Goal: Find contact information: Find contact information

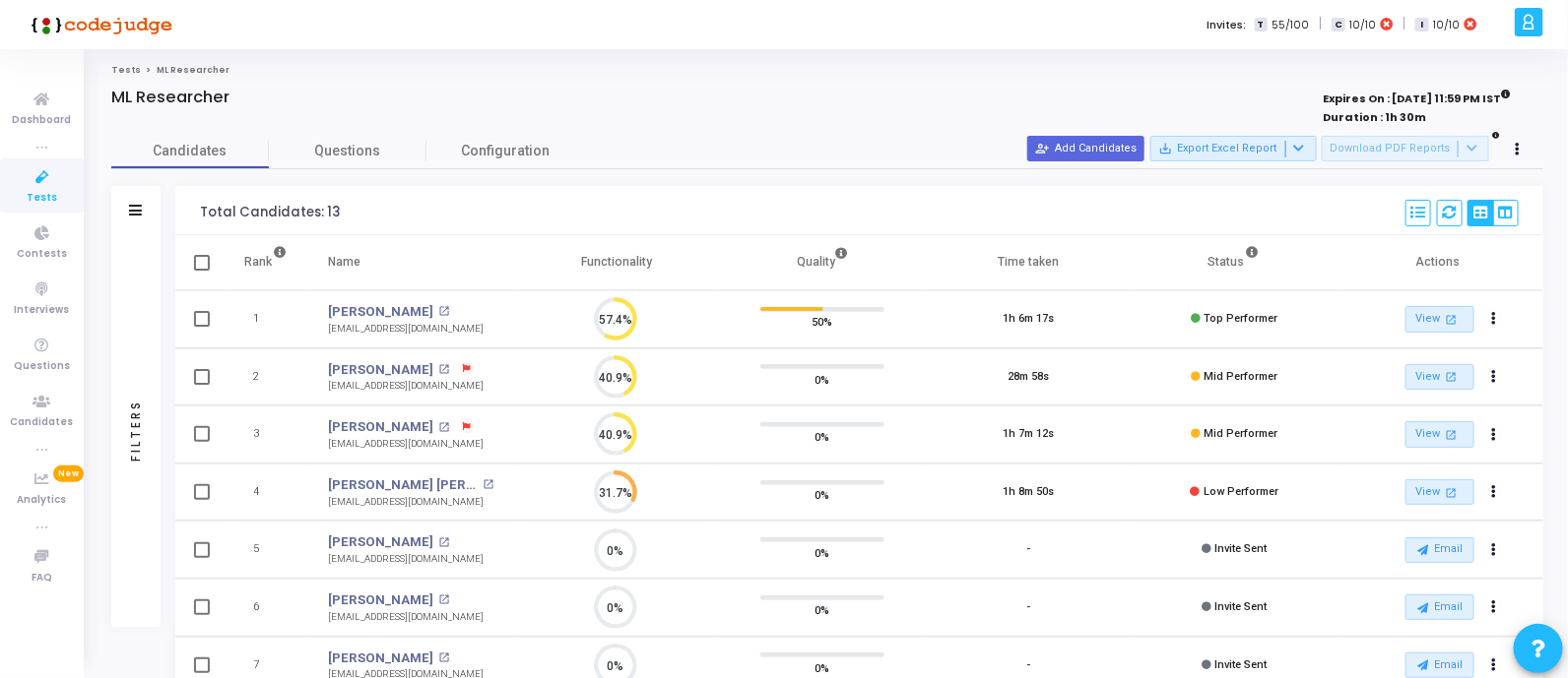
click at [42, 179] on icon at bounding box center [42, 178] width 41 height 25
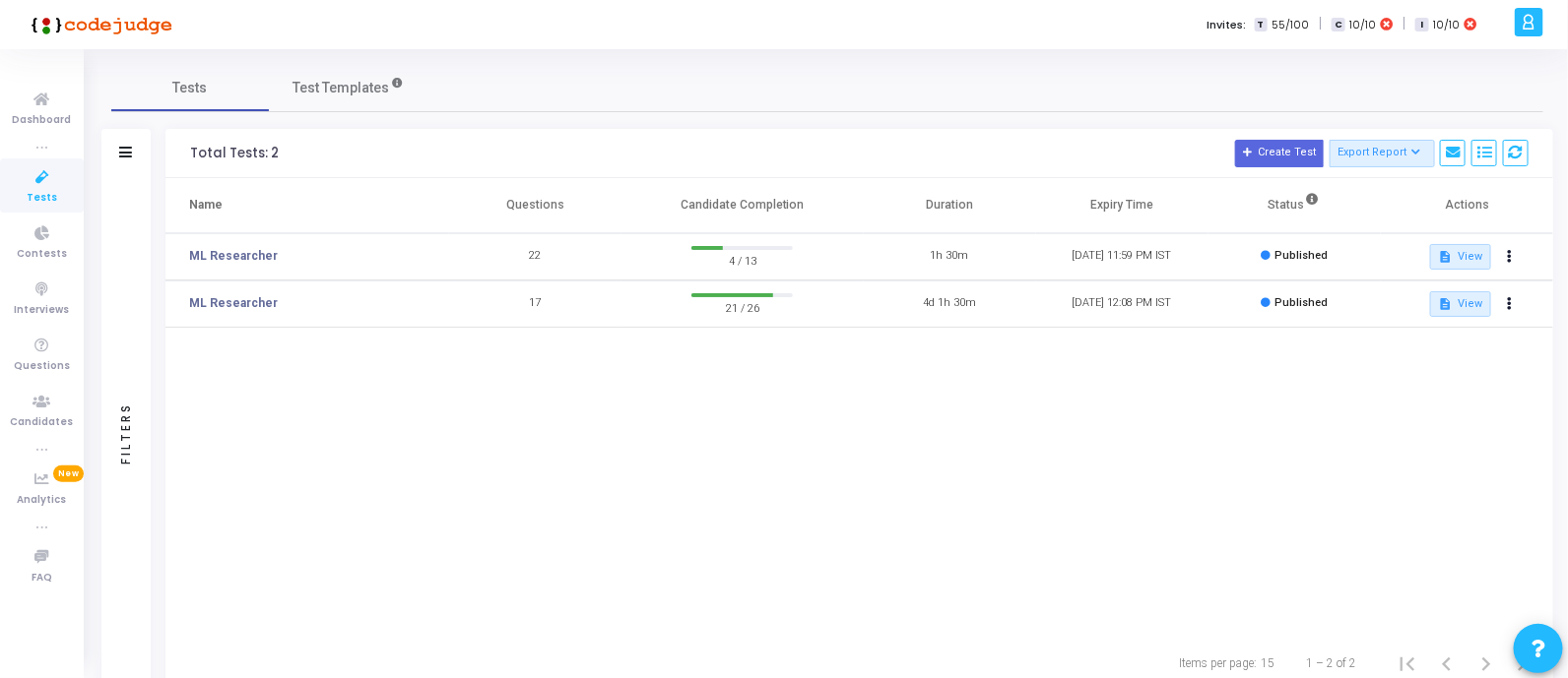
click at [758, 425] on div "Name Questions Candidate Completion Duration Expiry Time Status Actions ML Rese…" at bounding box center [859, 406] width 1387 height 457
click at [226, 247] on link "ML Researcher" at bounding box center [233, 256] width 89 height 18
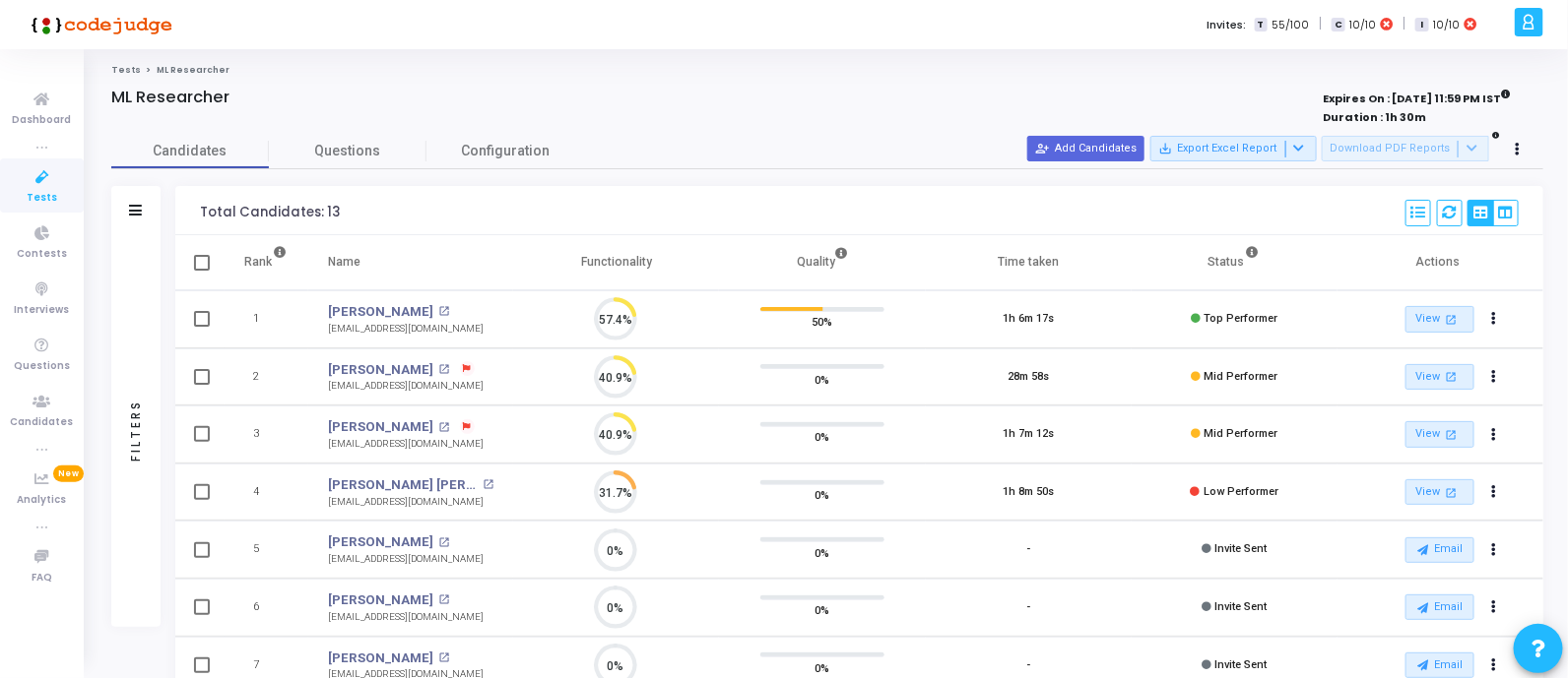
scroll to position [9, 8]
drag, startPoint x: 311, startPoint y: 474, endPoint x: 447, endPoint y: 482, distance: 136.2
click at [447, 482] on td "[PERSON_NAME] [PERSON_NAME] [PERSON_NAME] open_in_new [EMAIL_ADDRESS][DOMAIN_NA…" at bounding box center [410, 492] width 205 height 58
copy link "[PERSON_NAME] [PERSON_NAME]"
drag, startPoint x: 316, startPoint y: 420, endPoint x: 436, endPoint y: 426, distance: 120.1
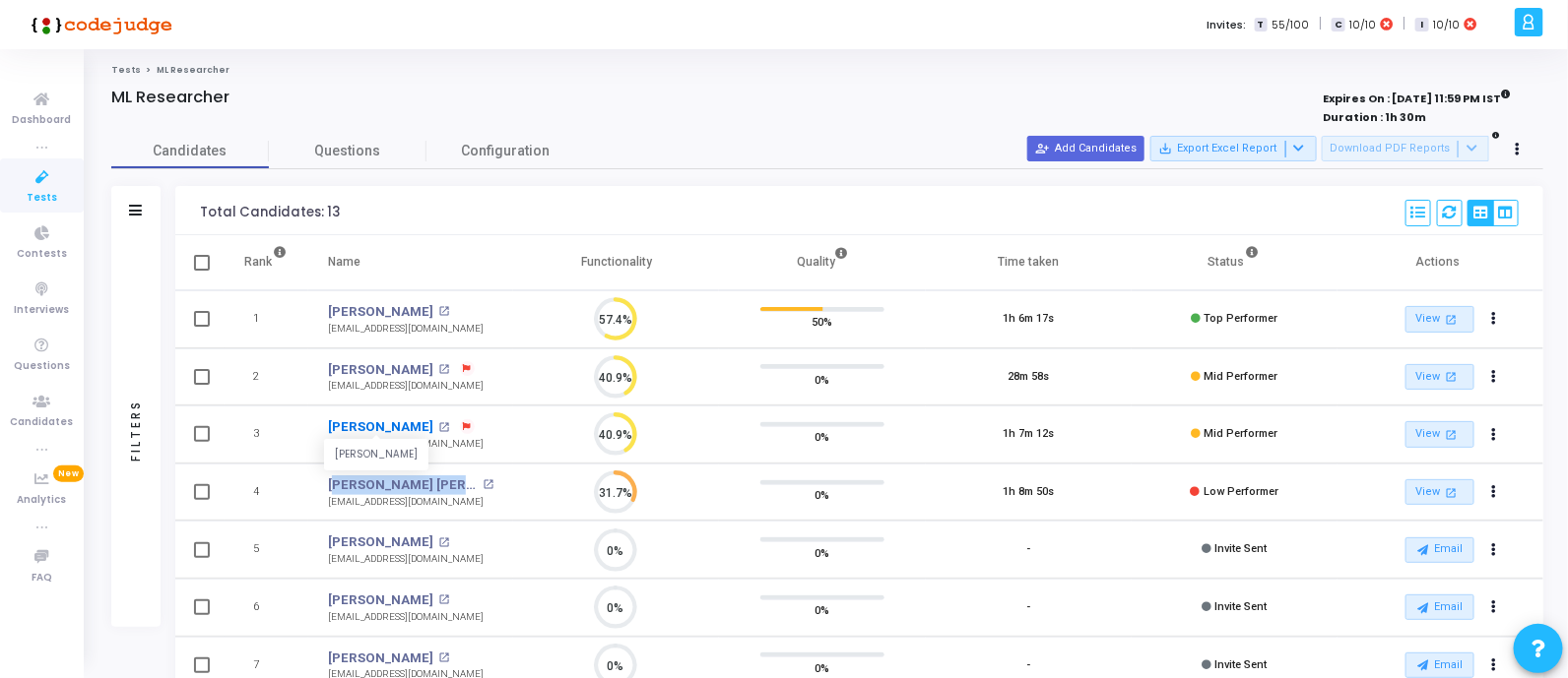
click at [436, 426] on td "[PERSON_NAME] [PERSON_NAME] open_in_new [EMAIL_ADDRESS][DOMAIN_NAME]" at bounding box center [410, 434] width 205 height 58
copy link "[PERSON_NAME] Rat"
drag, startPoint x: 311, startPoint y: 365, endPoint x: 428, endPoint y: 351, distance: 117.8
click at [422, 365] on td "[PERSON_NAME] open_in_new [EMAIL_ADDRESS][DOMAIN_NAME]" at bounding box center [410, 377] width 205 height 58
copy div "[PERSON_NAME] [PERSON_NAME] open_in_new"
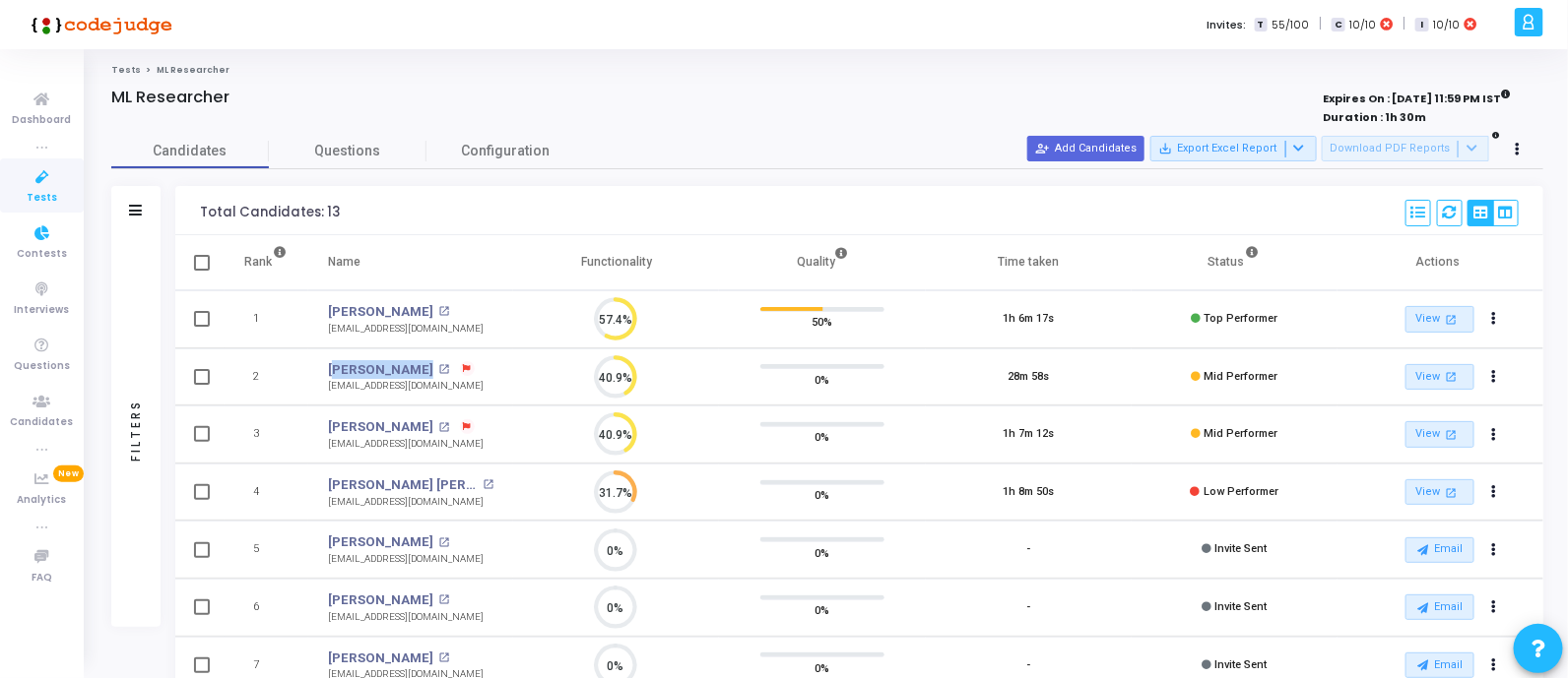
click at [40, 174] on icon at bounding box center [42, 178] width 41 height 25
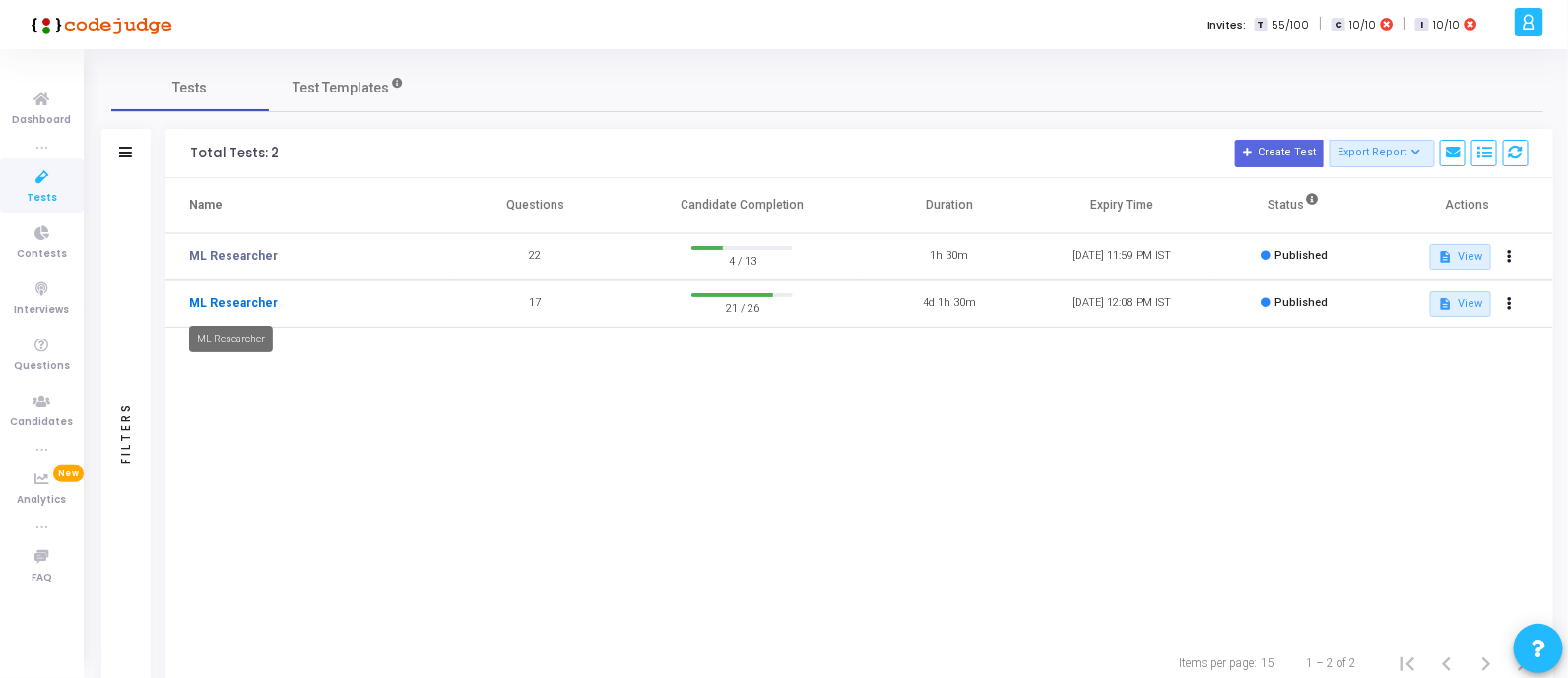
click at [212, 303] on link "ML Researcher" at bounding box center [233, 304] width 89 height 18
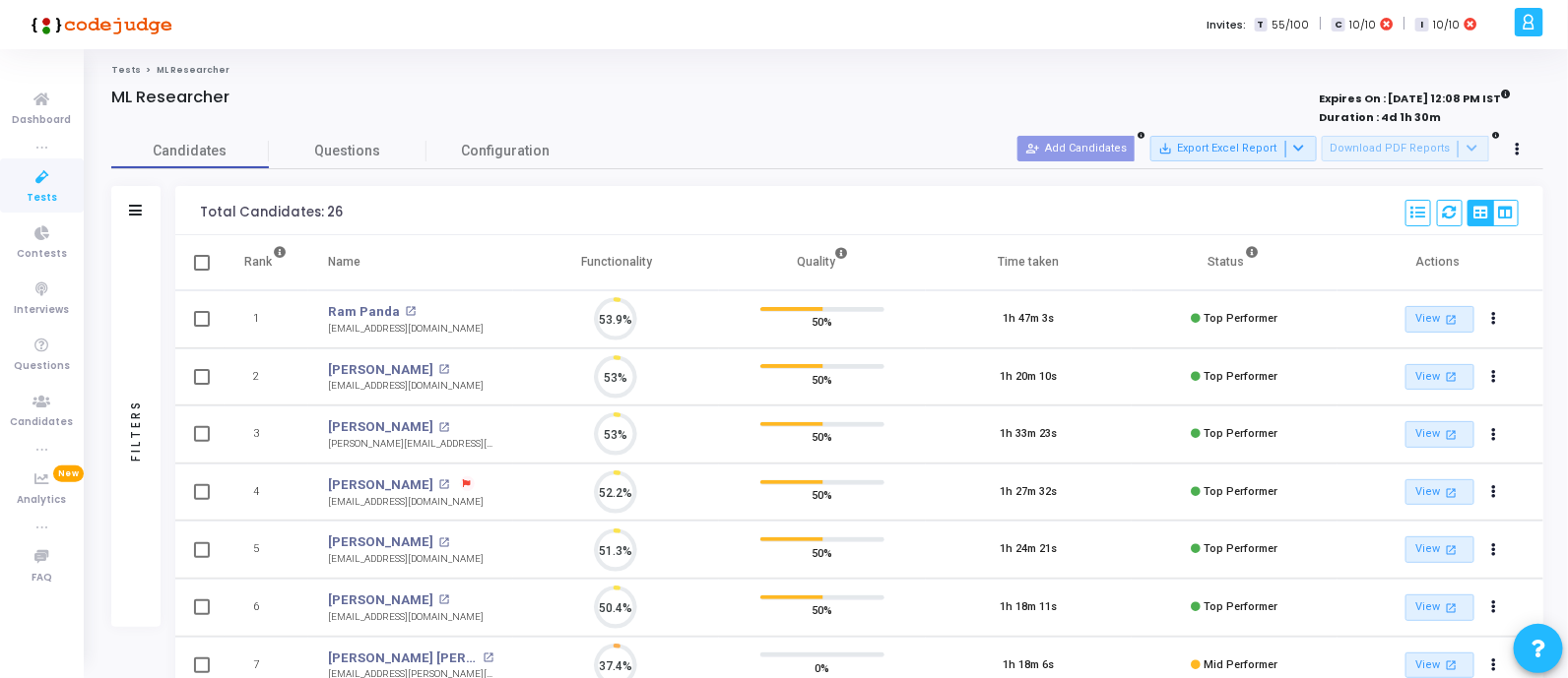
scroll to position [41, 50]
drag, startPoint x: 324, startPoint y: 305, endPoint x: 397, endPoint y: 308, distance: 73.1
click at [397, 308] on td "Ram Panda open_in_new [EMAIL_ADDRESS][DOMAIN_NAME]" at bounding box center [410, 320] width 205 height 58
copy div "Ram Panda Ram Panda open_in_new"
drag, startPoint x: 319, startPoint y: 369, endPoint x: 412, endPoint y: 368, distance: 93.0
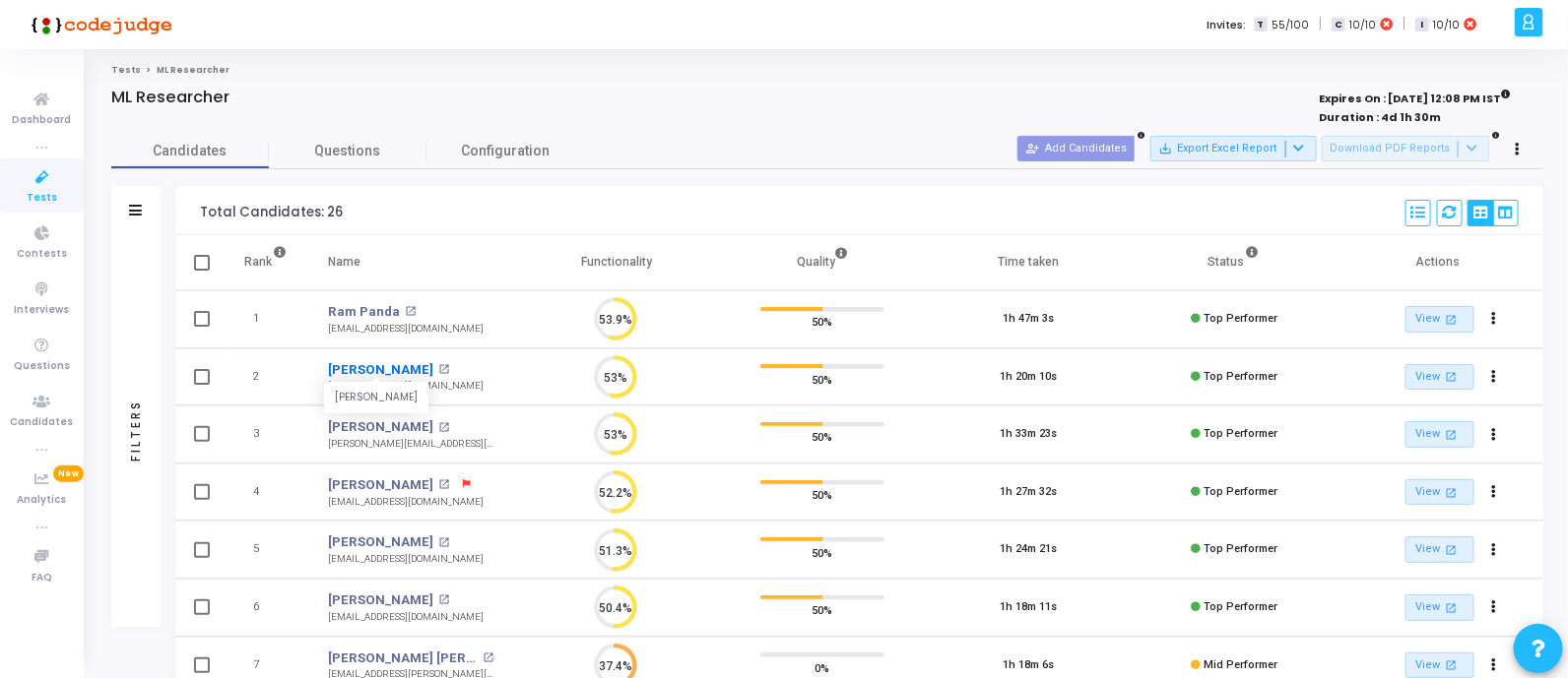
click at [412, 368] on td "[PERSON_NAME] [PERSON_NAME] open_in_new [EMAIL_ADDRESS][DOMAIN_NAME]" at bounding box center [410, 377] width 205 height 58
copy link "[PERSON_NAME]"
drag, startPoint x: 316, startPoint y: 424, endPoint x: 451, endPoint y: 422, distance: 135.0
click at [451, 422] on td "[PERSON_NAME] open_in_new [PERSON_NAME][EMAIL_ADDRESS][PERSON_NAME][DOMAIN_NAME]" at bounding box center [410, 434] width 205 height 58
copy div "[PERSON_NAME] [PERSON_NAME] open_in_new"
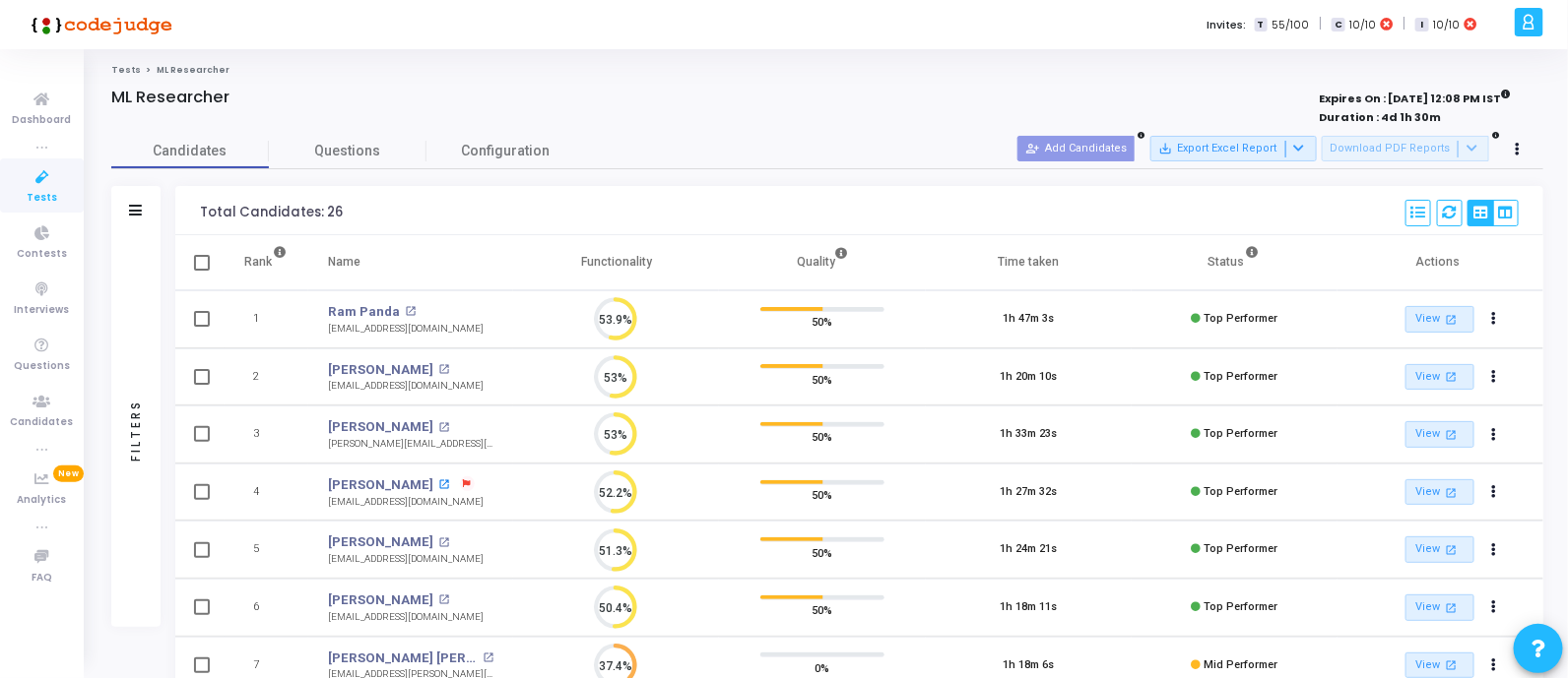
drag, startPoint x: 304, startPoint y: 479, endPoint x: 439, endPoint y: 479, distance: 135.0
click at [439, 479] on tr "4 [PERSON_NAME] [PERSON_NAME] open_in_new [EMAIL_ADDRESS][DOMAIN_NAME] 52.2% 50…" at bounding box center [860, 492] width 1368 height 58
copy tr "[PERSON_NAME] [PERSON_NAME] open_in_new"
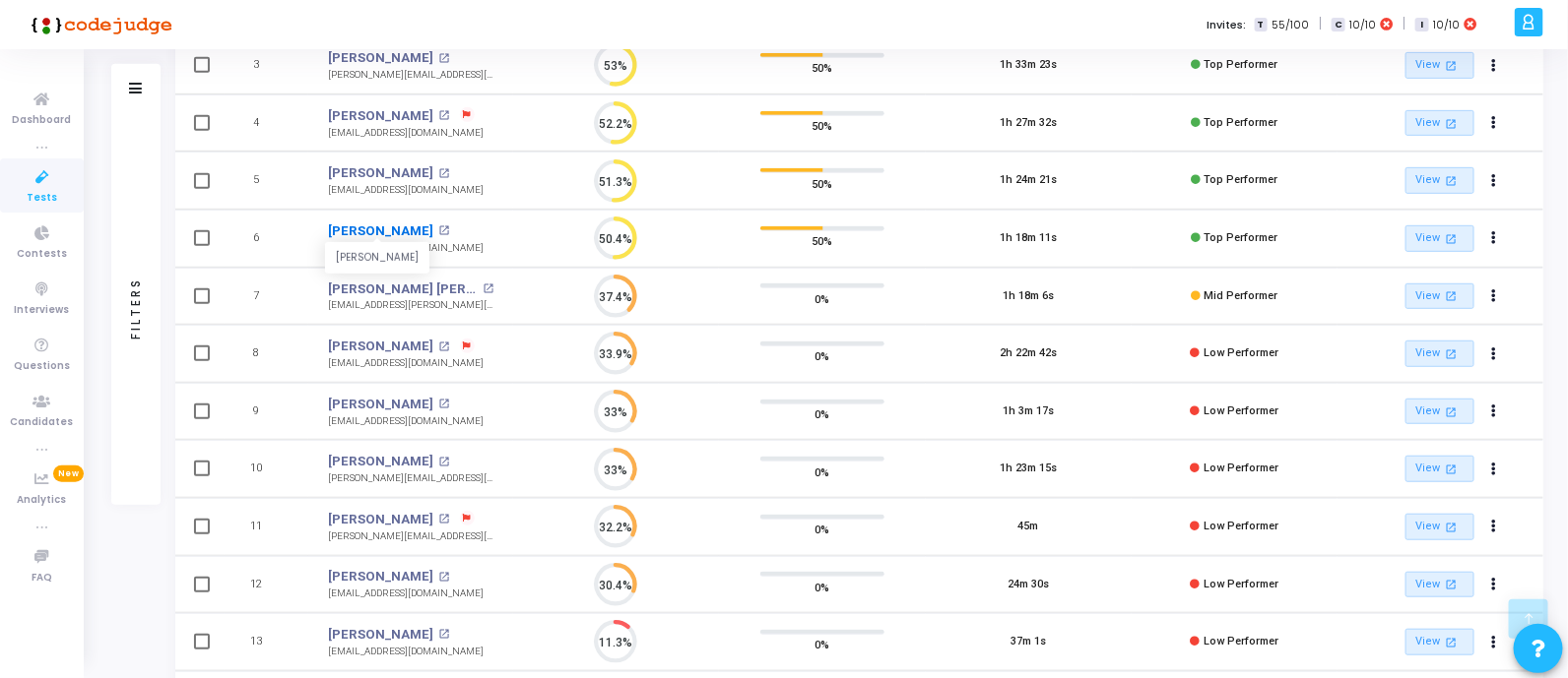
drag, startPoint x: 316, startPoint y: 221, endPoint x: 423, endPoint y: 222, distance: 107.0
click at [423, 222] on td "[PERSON_NAME] [PERSON_NAME] open_in_new [EMAIL_ADDRESS][DOMAIN_NAME]" at bounding box center [410, 239] width 205 height 58
copy link "[PERSON_NAME]"
drag, startPoint x: 316, startPoint y: 283, endPoint x: 466, endPoint y: 283, distance: 150.0
click at [466, 283] on td "[PERSON_NAME] [PERSON_NAME] open_in_new [EMAIL_ADDRESS][PERSON_NAME][DOMAIN_NAM…" at bounding box center [410, 297] width 205 height 58
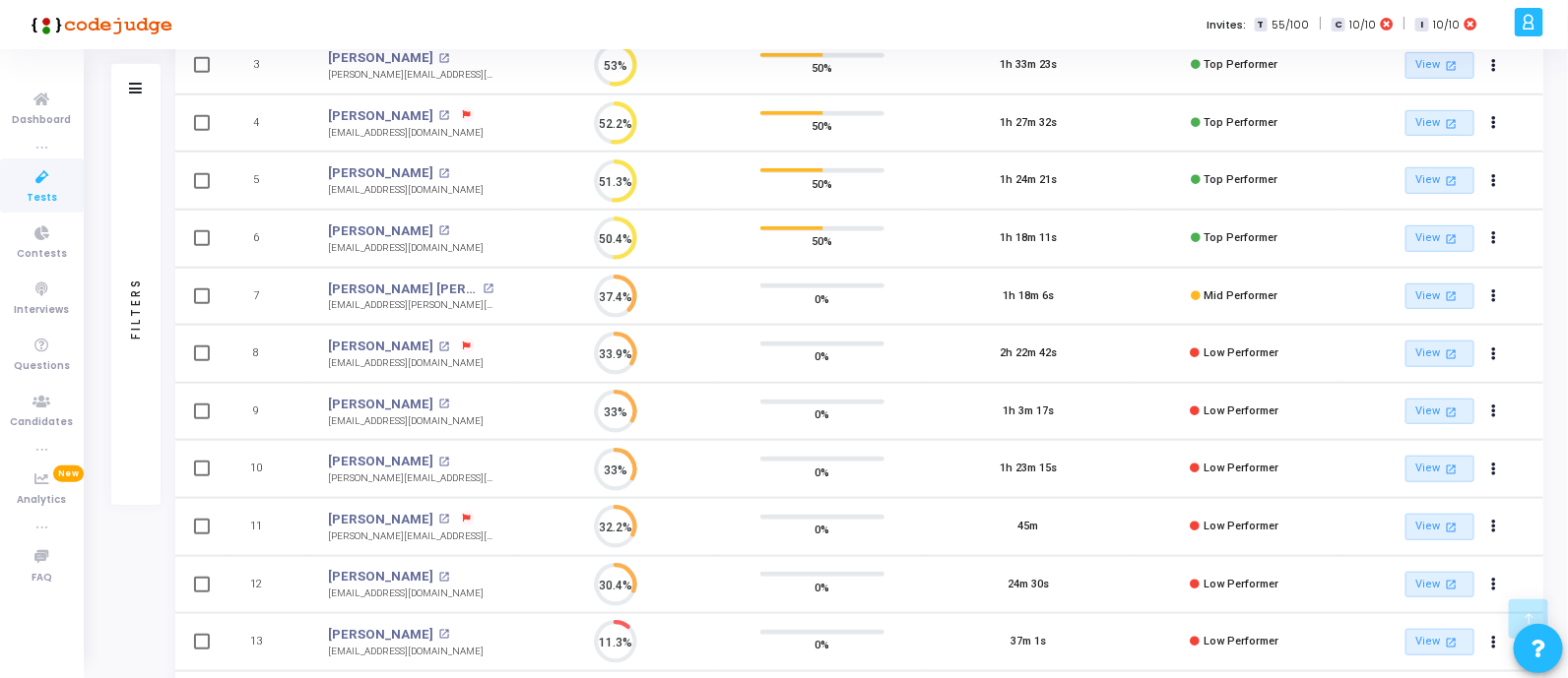
copy div "[PERSON_NAME] [PERSON_NAME] [PERSON_NAME] [PERSON_NAME] open_in_new"
drag, startPoint x: 320, startPoint y: 337, endPoint x: 444, endPoint y: 341, distance: 124.1
click at [444, 341] on td "[PERSON_NAME] [PERSON_NAME] open_in_new [EMAIL_ADDRESS][DOMAIN_NAME]" at bounding box center [410, 353] width 205 height 58
copy div "[PERSON_NAME] [PERSON_NAME] open_in_new"
drag, startPoint x: 307, startPoint y: 400, endPoint x: 449, endPoint y: 400, distance: 142.0
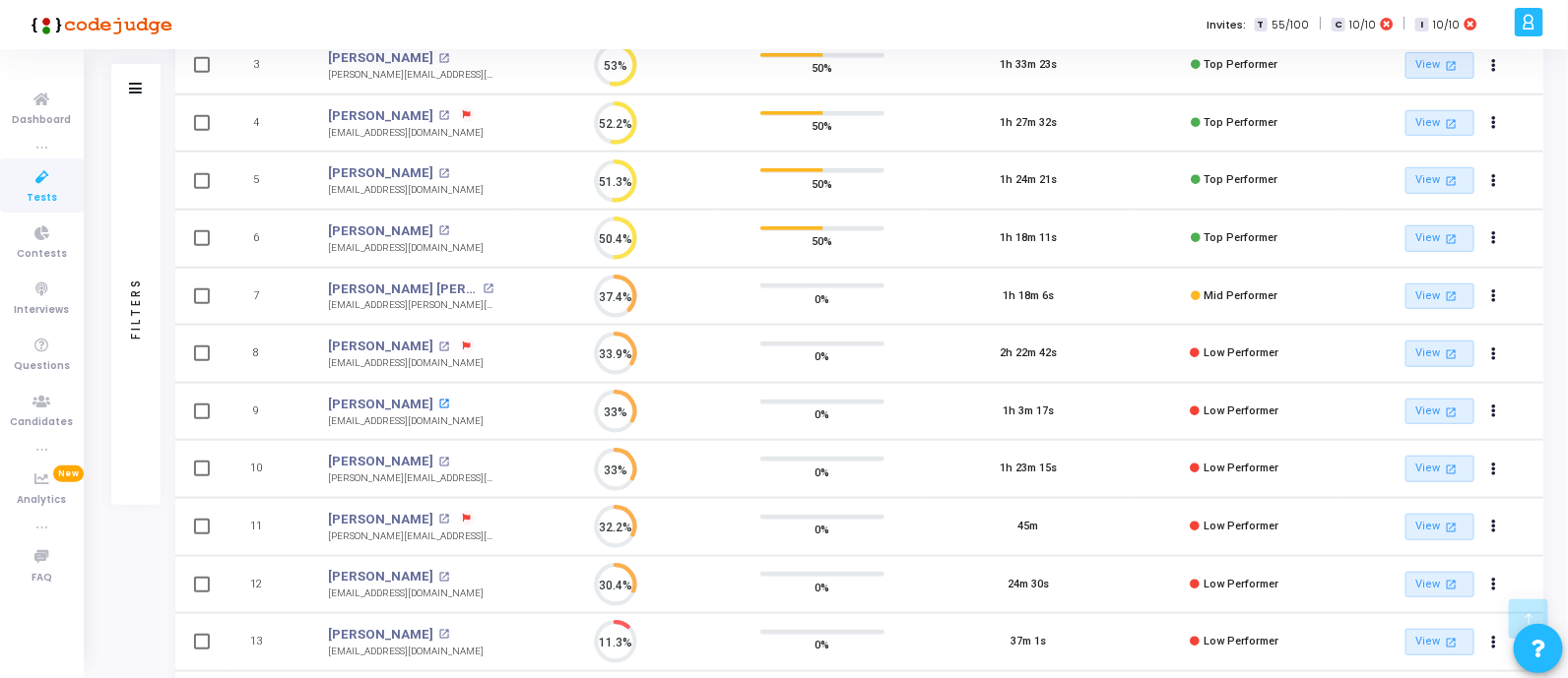
click at [449, 400] on tr "9 [PERSON_NAME] [PERSON_NAME] open_in_new [EMAIL_ADDRESS][DOMAIN_NAME] 33% 0% 1…" at bounding box center [860, 412] width 1368 height 58
drag, startPoint x: 318, startPoint y: 457, endPoint x: 402, endPoint y: 457, distance: 84.0
click at [402, 457] on td "[PERSON_NAME] [PERSON_NAME] open_in_new [PERSON_NAME][EMAIL_ADDRESS][DOMAIN_NAM…" at bounding box center [410, 469] width 205 height 58
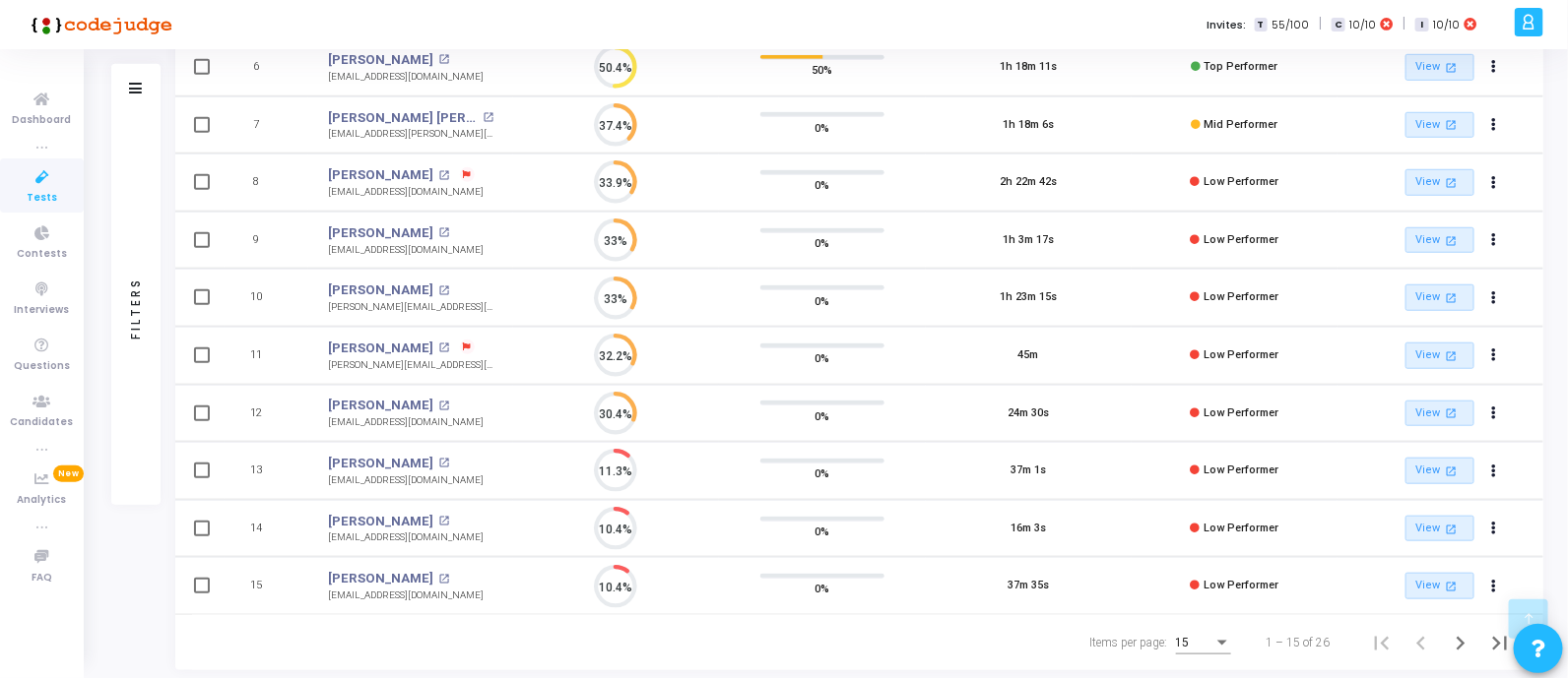
scroll to position [577, 0]
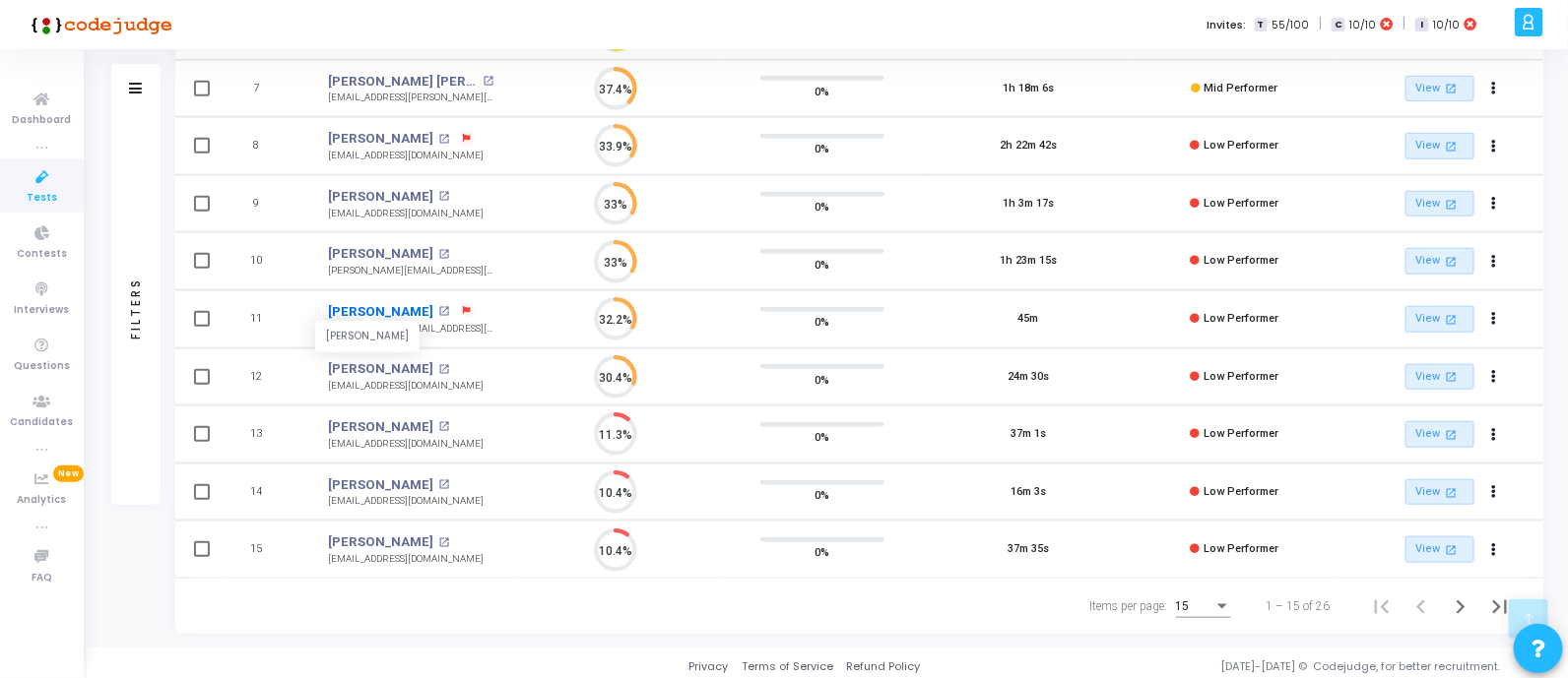
drag, startPoint x: 318, startPoint y: 307, endPoint x: 417, endPoint y: 310, distance: 99.0
click at [417, 310] on td "[PERSON_NAME] [PERSON_NAME] open_in_new [PERSON_NAME][EMAIL_ADDRESS][DOMAIN_NAM…" at bounding box center [410, 320] width 205 height 58
drag, startPoint x: 320, startPoint y: 367, endPoint x: 431, endPoint y: 362, distance: 111.1
click at [431, 362] on td "[PERSON_NAME] open_in_new [EMAIL_ADDRESS][DOMAIN_NAME]" at bounding box center [410, 377] width 205 height 58
drag, startPoint x: 326, startPoint y: 423, endPoint x: 428, endPoint y: 420, distance: 102.0
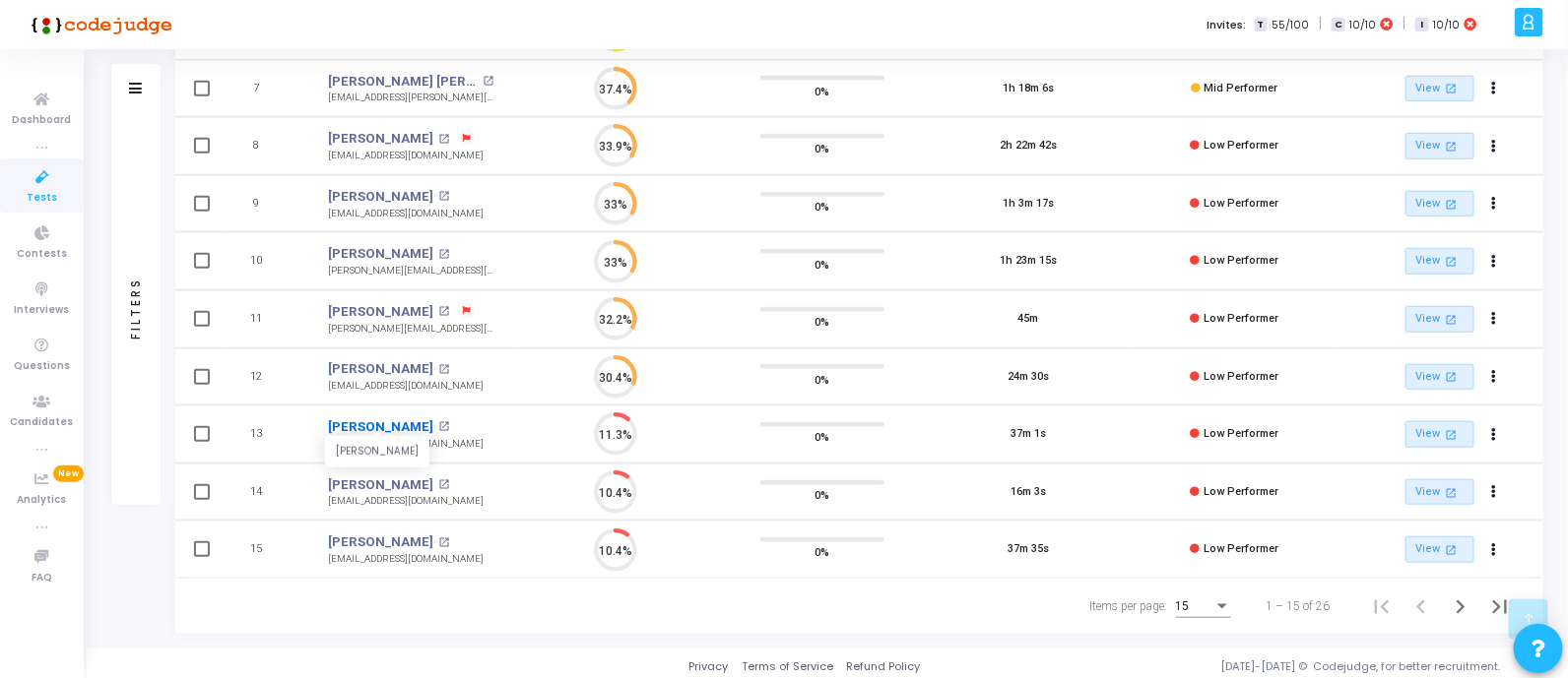
click at [428, 420] on td "[PERSON_NAME] [PERSON_NAME] open_in_new [EMAIL_ADDRESS][DOMAIN_NAME]" at bounding box center [410, 434] width 205 height 58
drag, startPoint x: 323, startPoint y: 474, endPoint x: 418, endPoint y: 476, distance: 95.0
click at [418, 476] on td "[PERSON_NAME] [PERSON_NAME] open_in_new [EMAIL_ADDRESS][DOMAIN_NAME]" at bounding box center [410, 492] width 205 height 58
drag, startPoint x: 325, startPoint y: 531, endPoint x: 487, endPoint y: 483, distance: 169.0
click at [446, 533] on td "[PERSON_NAME] [PERSON_NAME] open_in_new [EMAIL_ADDRESS][DOMAIN_NAME]" at bounding box center [410, 550] width 205 height 58
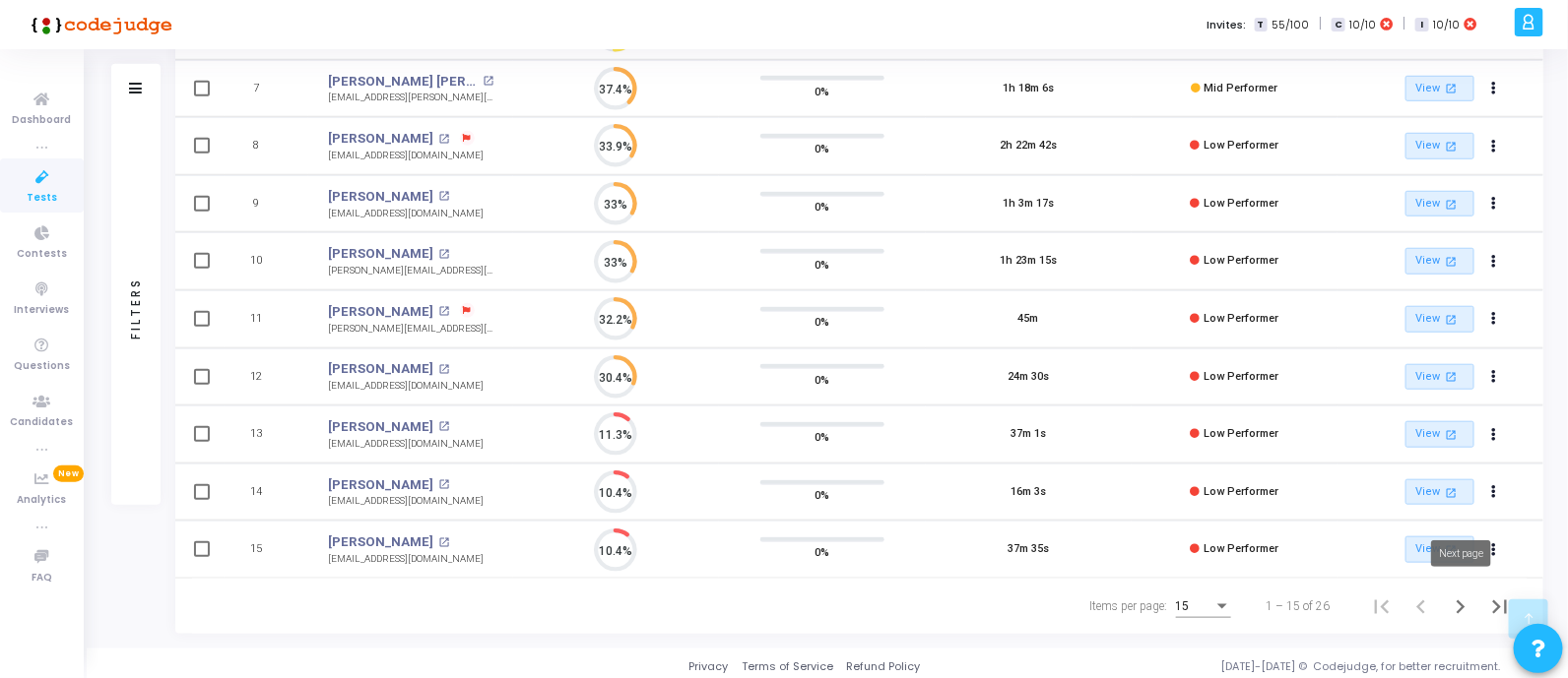
drag, startPoint x: 1461, startPoint y: 602, endPoint x: 1394, endPoint y: 615, distance: 68.2
click at [1462, 602] on icon "Next page" at bounding box center [1460, 607] width 9 height 14
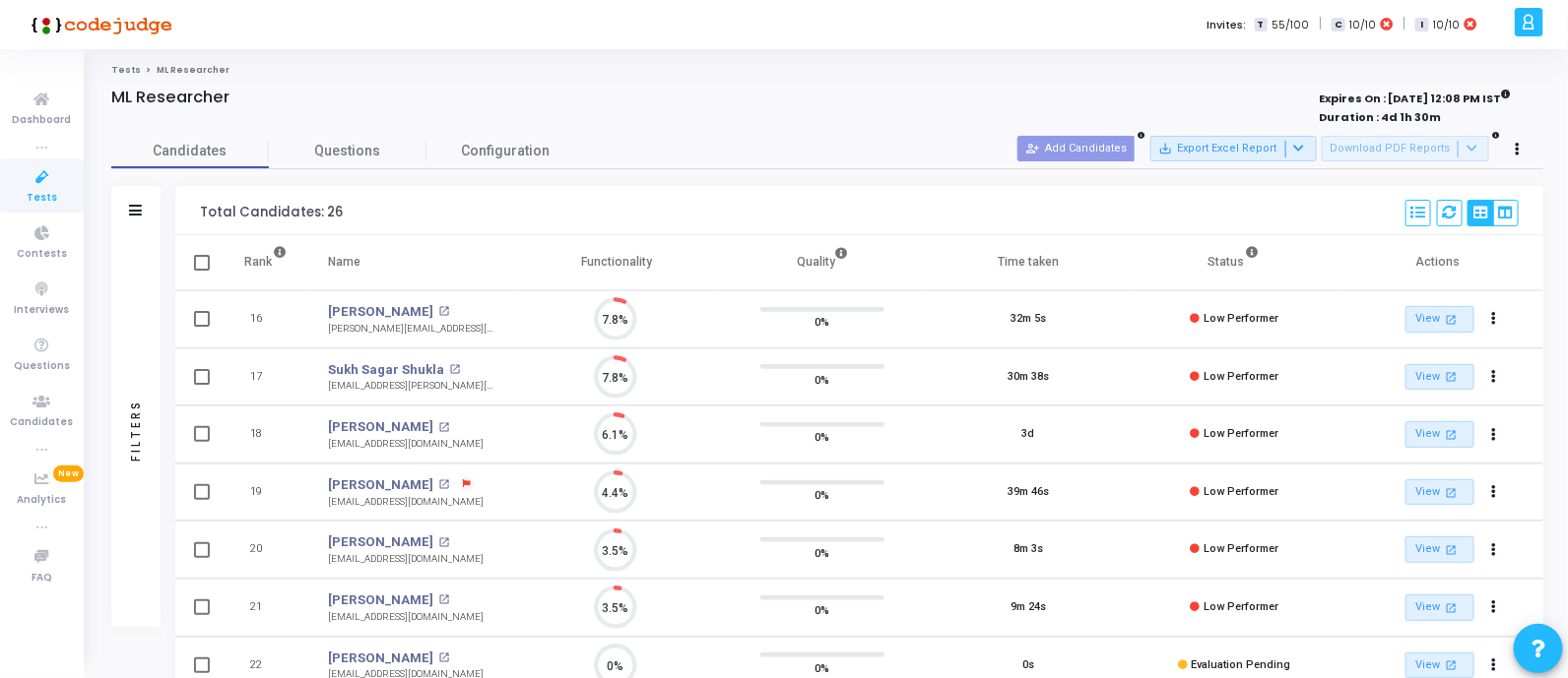
scroll to position [41, 50]
drag, startPoint x: 308, startPoint y: 310, endPoint x: 441, endPoint y: 307, distance: 133.0
click at [441, 307] on td "[PERSON_NAME] [PERSON_NAME] open_in_new [PERSON_NAME][EMAIL_ADDRESS][PERSON_NAM…" at bounding box center [410, 320] width 205 height 58
drag, startPoint x: 322, startPoint y: 366, endPoint x: 435, endPoint y: 369, distance: 113.0
click at [435, 369] on td "Sukh Sagar Shukla Sukh Sagar Shukla open_in_new [EMAIL_ADDRESS][PERSON_NAME][DO…" at bounding box center [410, 377] width 205 height 58
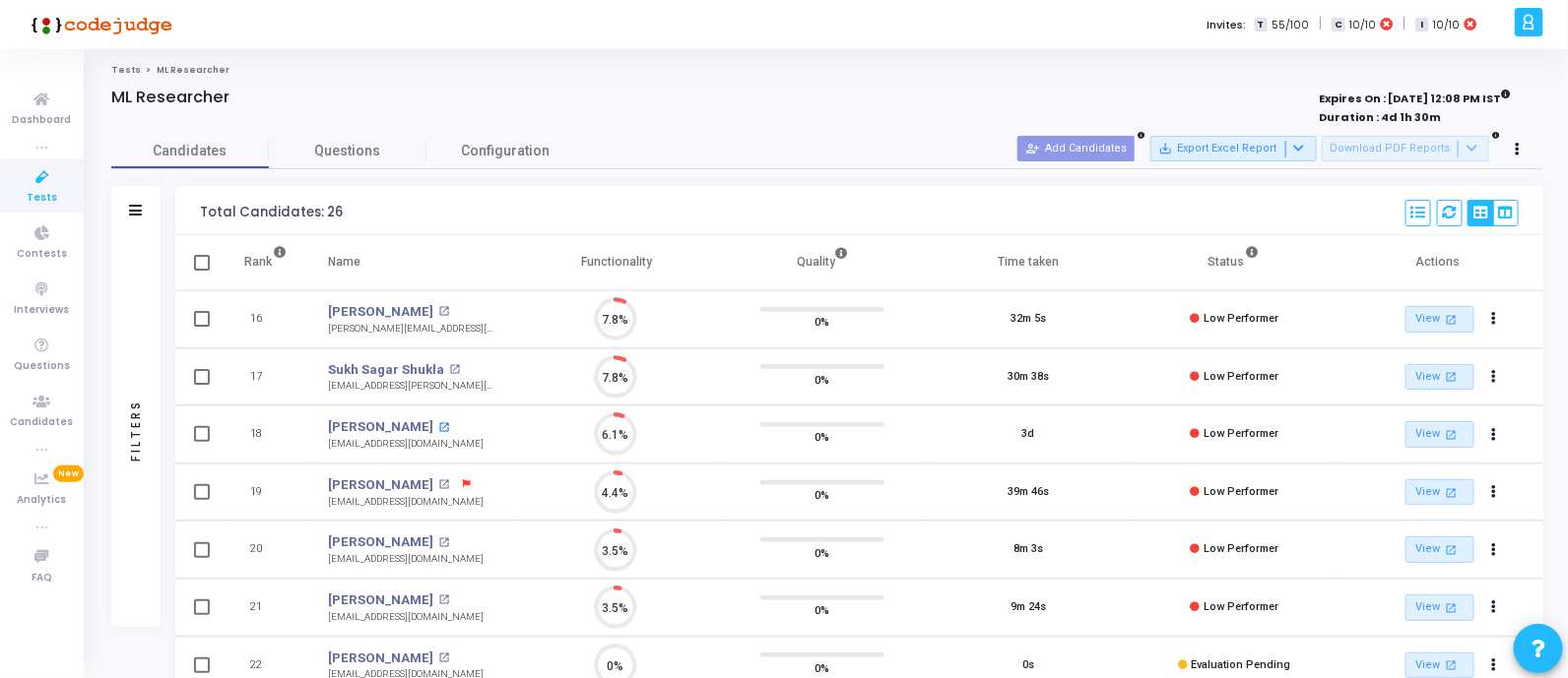
drag, startPoint x: 315, startPoint y: 425, endPoint x: 446, endPoint y: 427, distance: 131.0
click at [446, 427] on td "[PERSON_NAME] open_in_new [EMAIL_ADDRESS][DOMAIN_NAME]" at bounding box center [410, 434] width 205 height 58
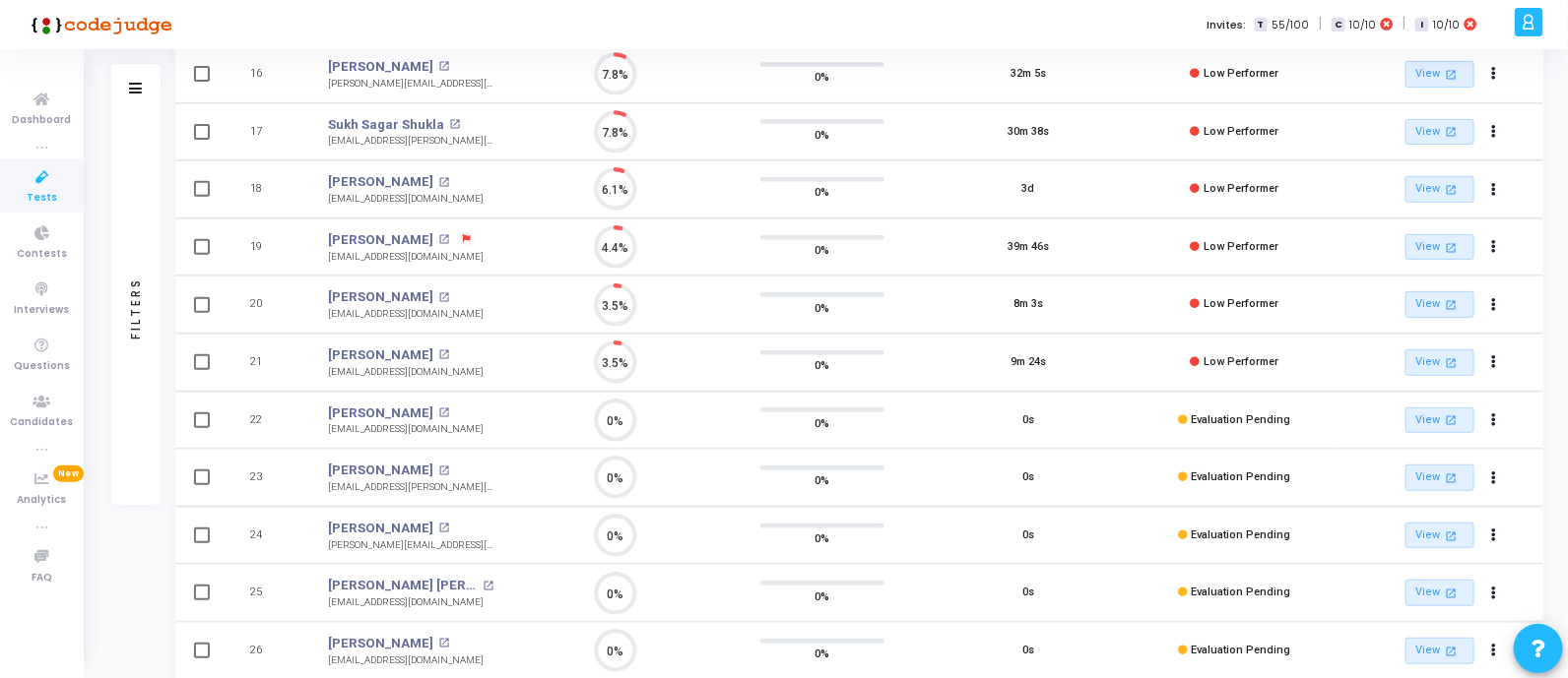
drag, startPoint x: 320, startPoint y: 234, endPoint x: 410, endPoint y: 234, distance: 90.0
click at [410, 234] on td "[PERSON_NAME] [PERSON_NAME] open_in_new [EMAIL_ADDRESS][DOMAIN_NAME]" at bounding box center [410, 248] width 205 height 58
drag, startPoint x: 315, startPoint y: 288, endPoint x: 418, endPoint y: 289, distance: 103.0
click at [418, 289] on td "[PERSON_NAME] open_in_new [EMAIL_ADDRESS][DOMAIN_NAME]" at bounding box center [410, 305] width 205 height 58
drag, startPoint x: 323, startPoint y: 349, endPoint x: 433, endPoint y: 349, distance: 110.0
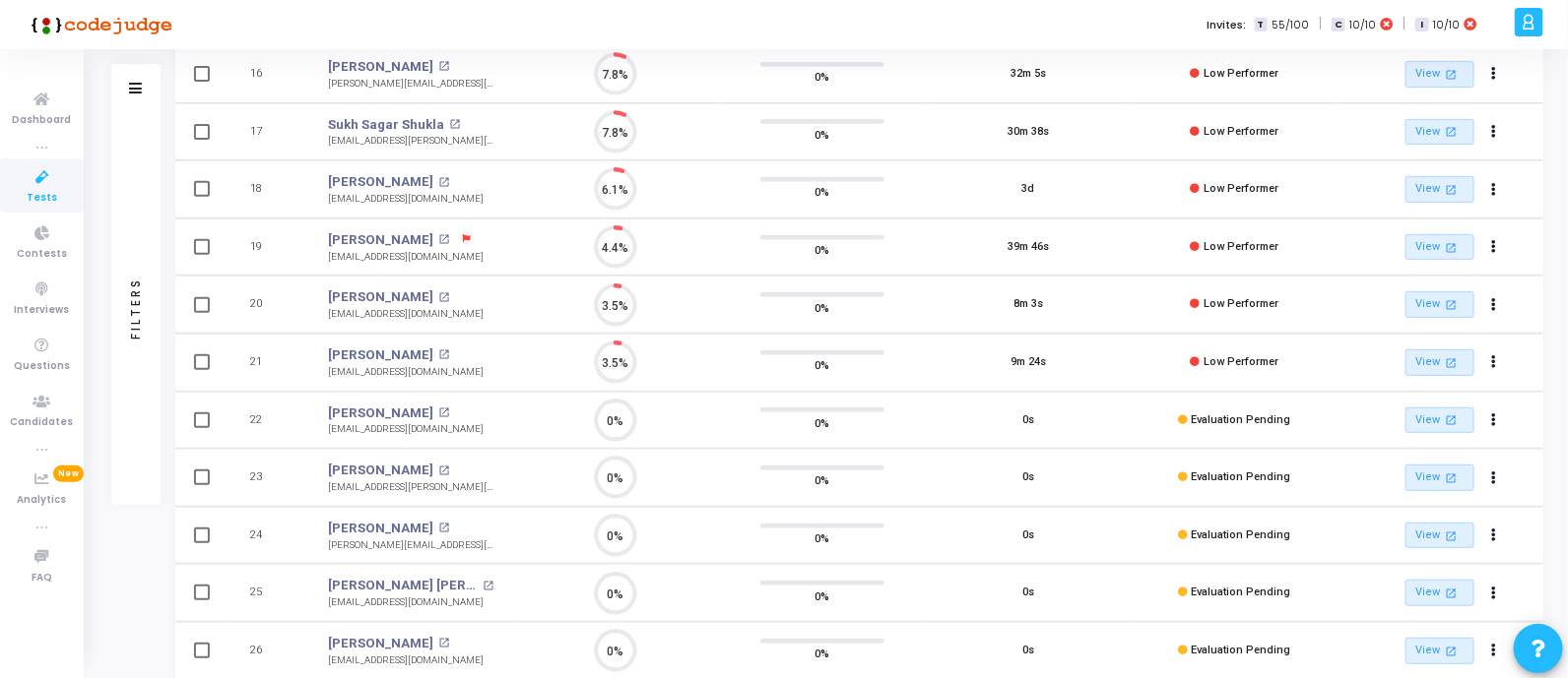
click at [433, 349] on td "[PERSON_NAME] open_in_new [EMAIL_ADDRESS][DOMAIN_NAME]" at bounding box center [410, 362] width 205 height 58
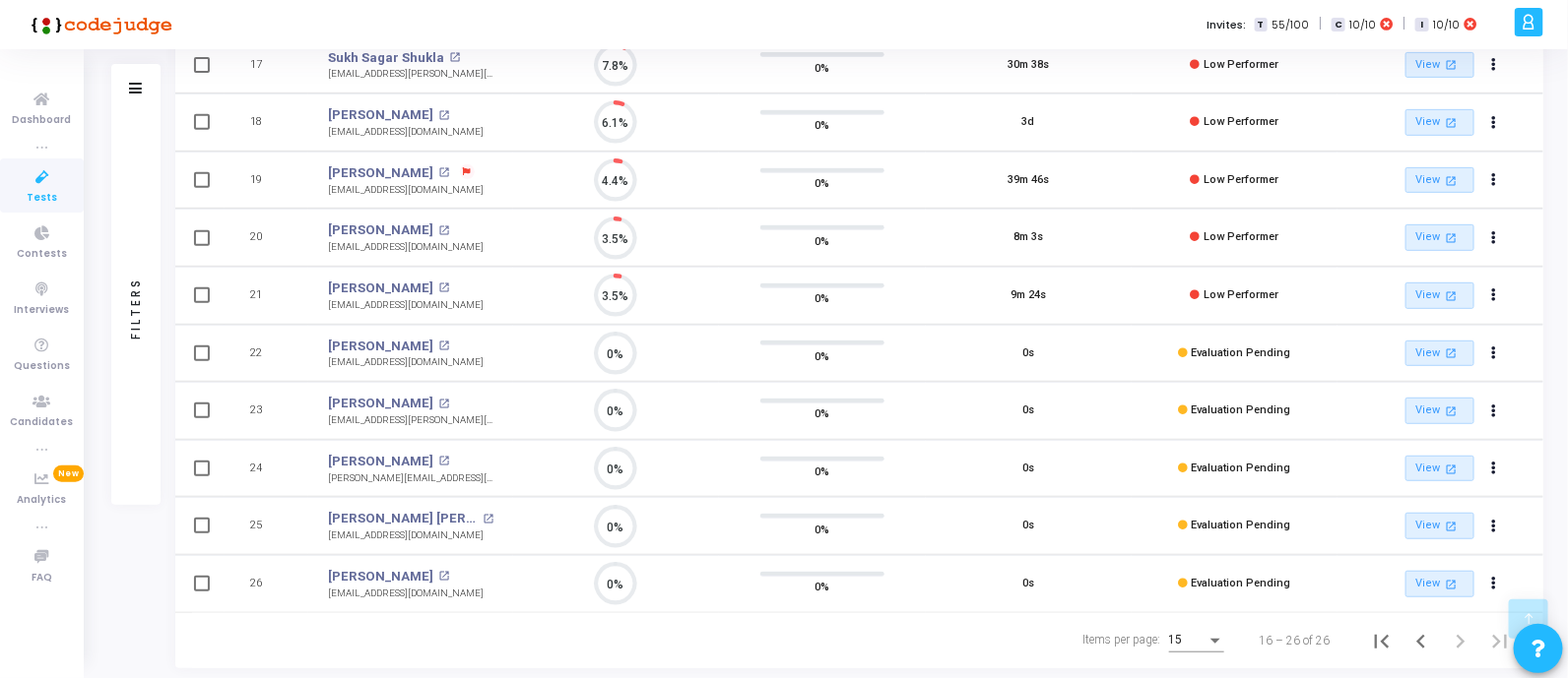
scroll to position [348, 0]
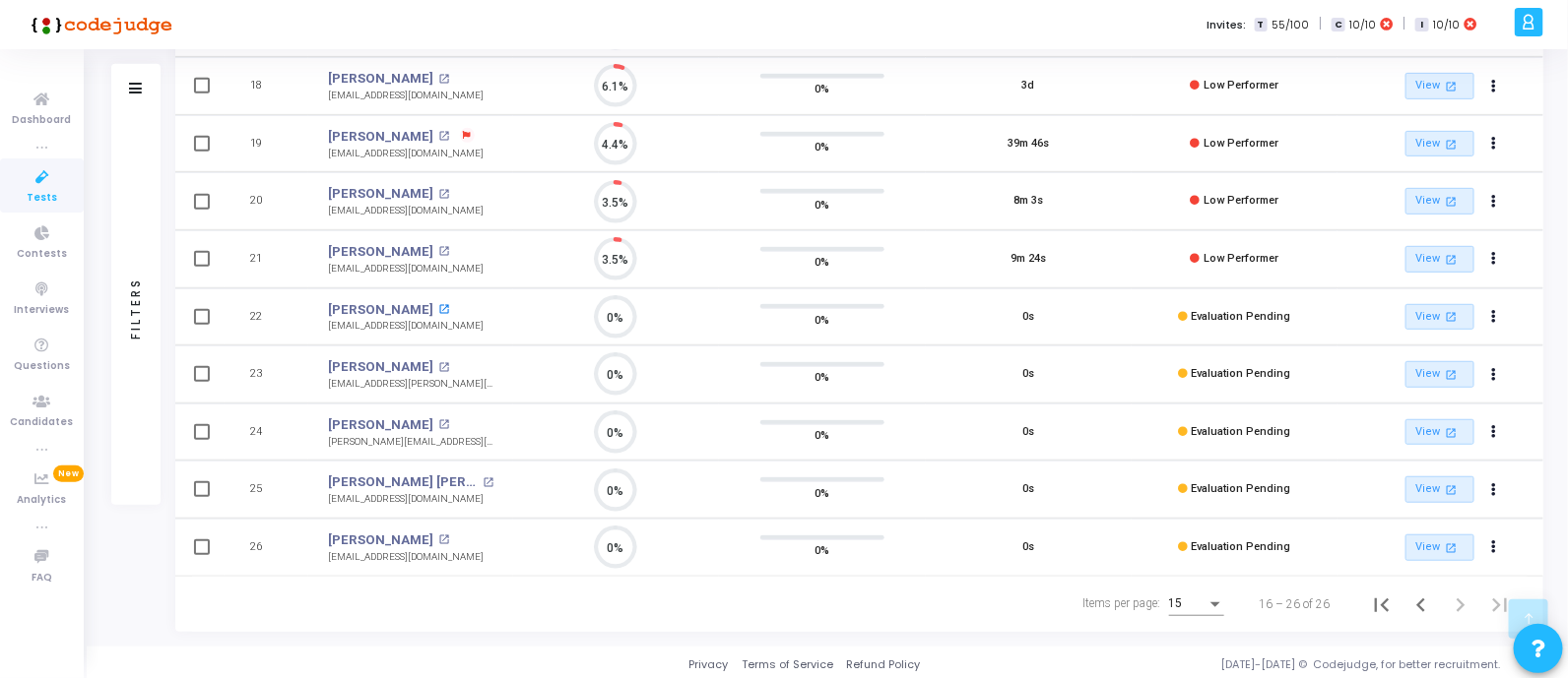
drag, startPoint x: 315, startPoint y: 303, endPoint x: 444, endPoint y: 303, distance: 129.0
click at [444, 303] on td "[PERSON_NAME] open_in_new [EMAIL_ADDRESS][DOMAIN_NAME]" at bounding box center [410, 318] width 205 height 58
drag, startPoint x: 311, startPoint y: 363, endPoint x: 425, endPoint y: 362, distance: 114.0
click at [425, 362] on td "[PERSON_NAME] [PERSON_NAME] Manasa [PERSON_NAME] open_in_new [EMAIL_ADDRESS][PE…" at bounding box center [410, 374] width 205 height 58
drag, startPoint x: 316, startPoint y: 420, endPoint x: 416, endPoint y: 419, distance: 100.0
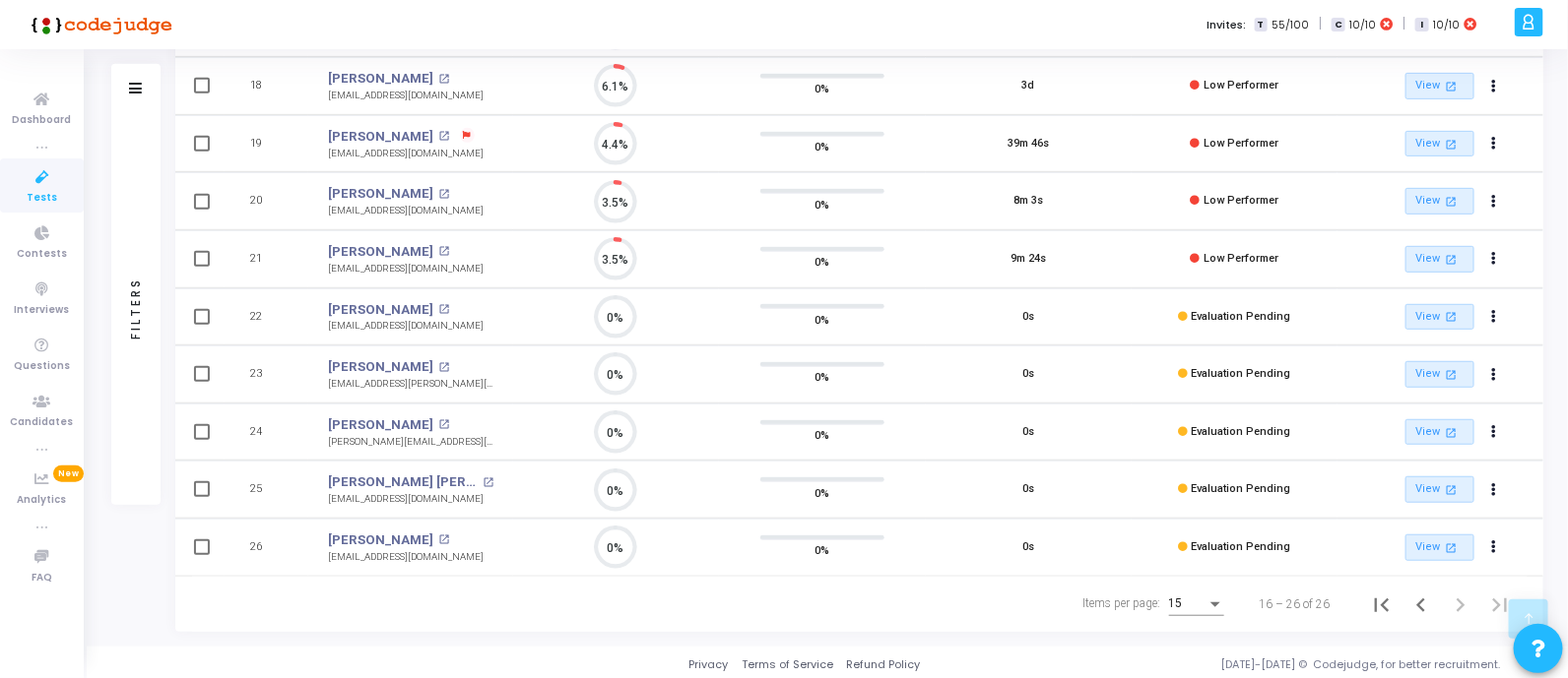
click at [416, 419] on td "[PERSON_NAME] open_in_new [PERSON_NAME][EMAIL_ADDRESS][DOMAIN_NAME]" at bounding box center [410, 432] width 205 height 58
drag, startPoint x: 325, startPoint y: 479, endPoint x: 421, endPoint y: 481, distance: 96.0
click at [421, 481] on td "[PERSON_NAME] [PERSON_NAME] [PERSON_NAME] open_in_new [EMAIL_ADDRESS][DOMAIN_NA…" at bounding box center [410, 489] width 205 height 58
drag, startPoint x: 316, startPoint y: 519, endPoint x: 403, endPoint y: 534, distance: 88.3
click at [403, 534] on td "[PERSON_NAME] [PERSON_NAME] open_in_new [EMAIL_ADDRESS][DOMAIN_NAME]" at bounding box center [410, 548] width 205 height 58
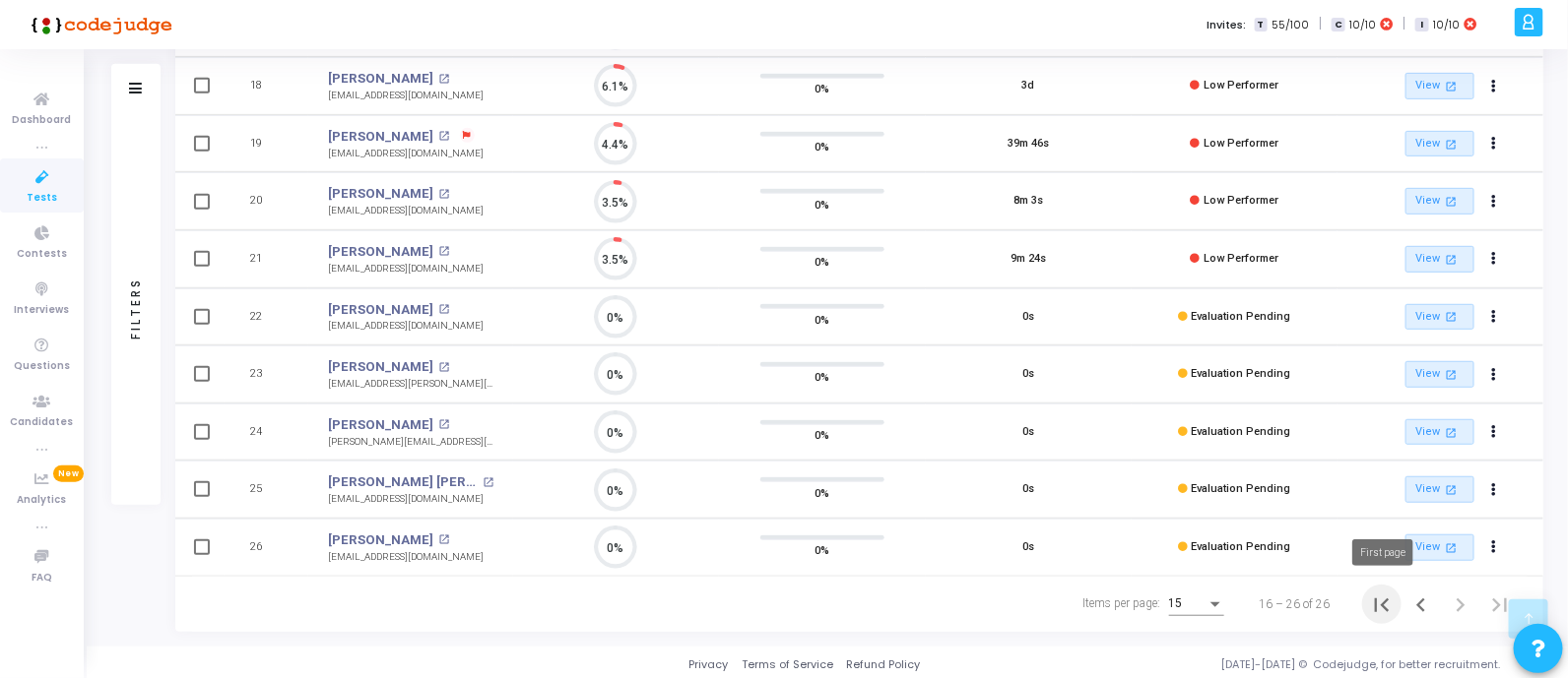
click at [1381, 602] on icon "First page" at bounding box center [1381, 605] width 14 height 14
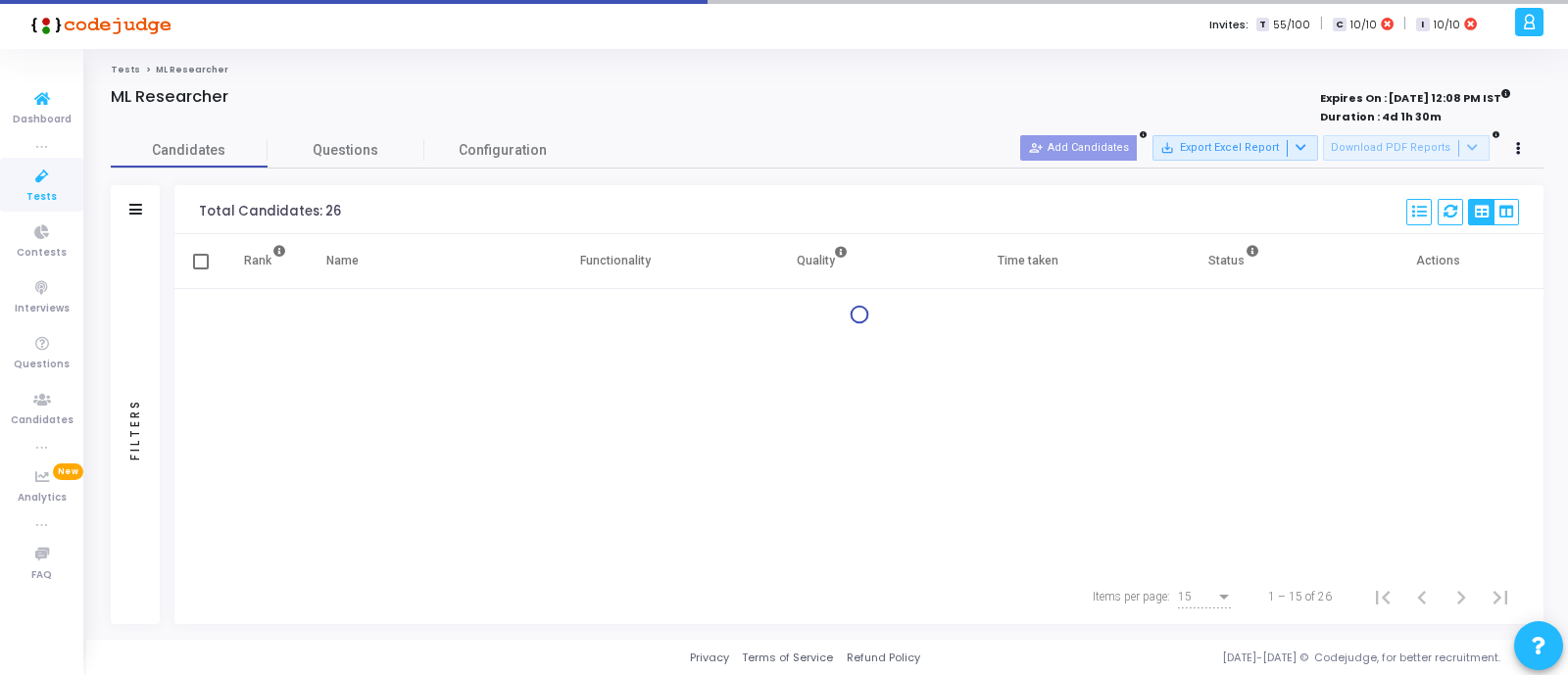
click at [46, 189] on span "Tests" at bounding box center [42, 197] width 31 height 17
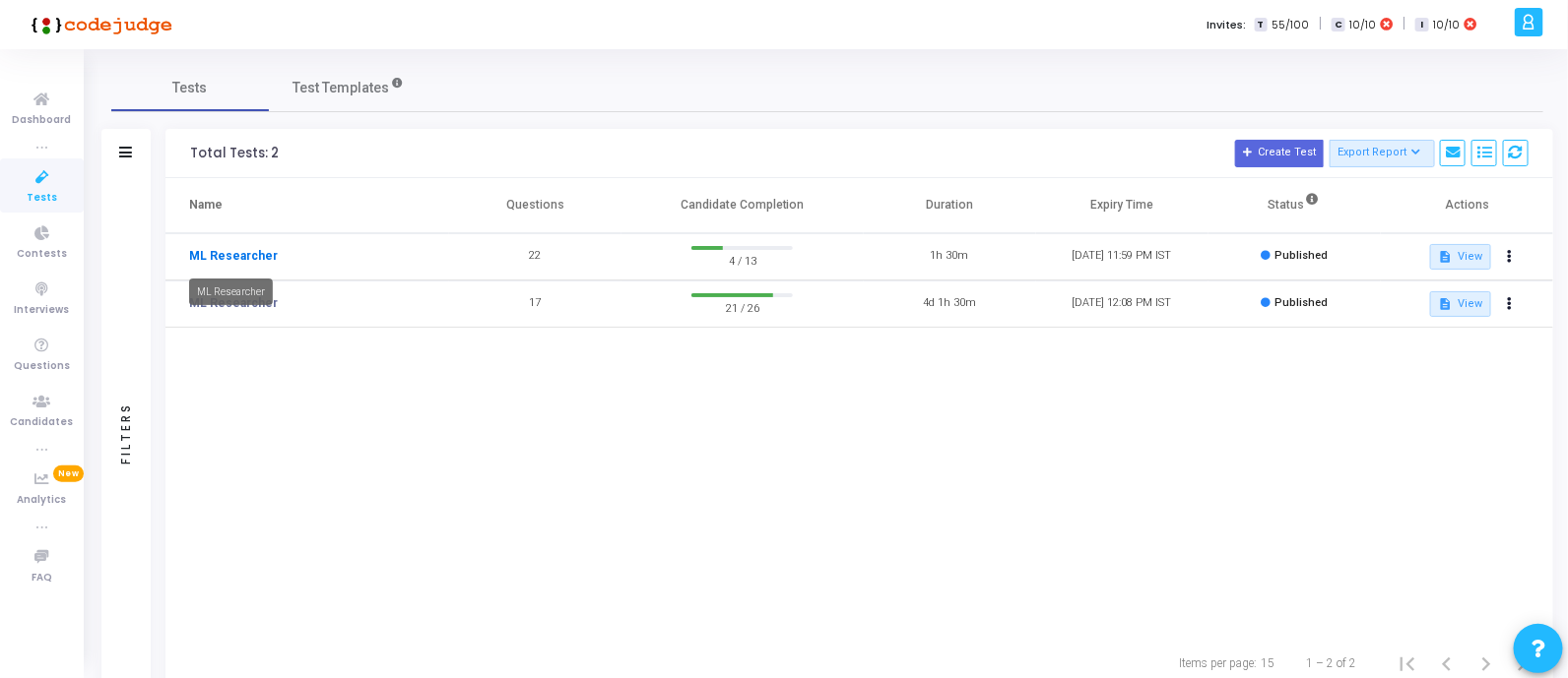
click at [223, 258] on link "ML Researcher" at bounding box center [233, 256] width 89 height 18
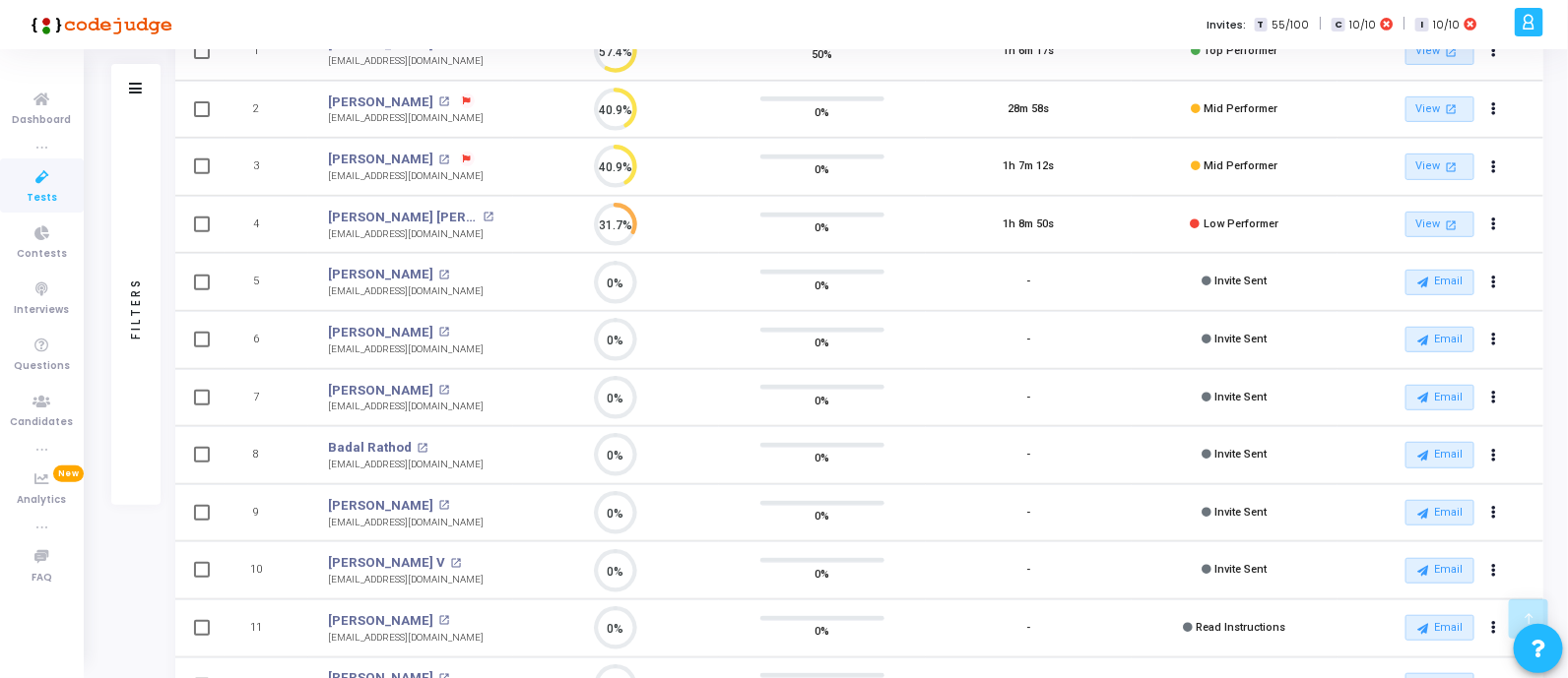
scroll to position [369, 0]
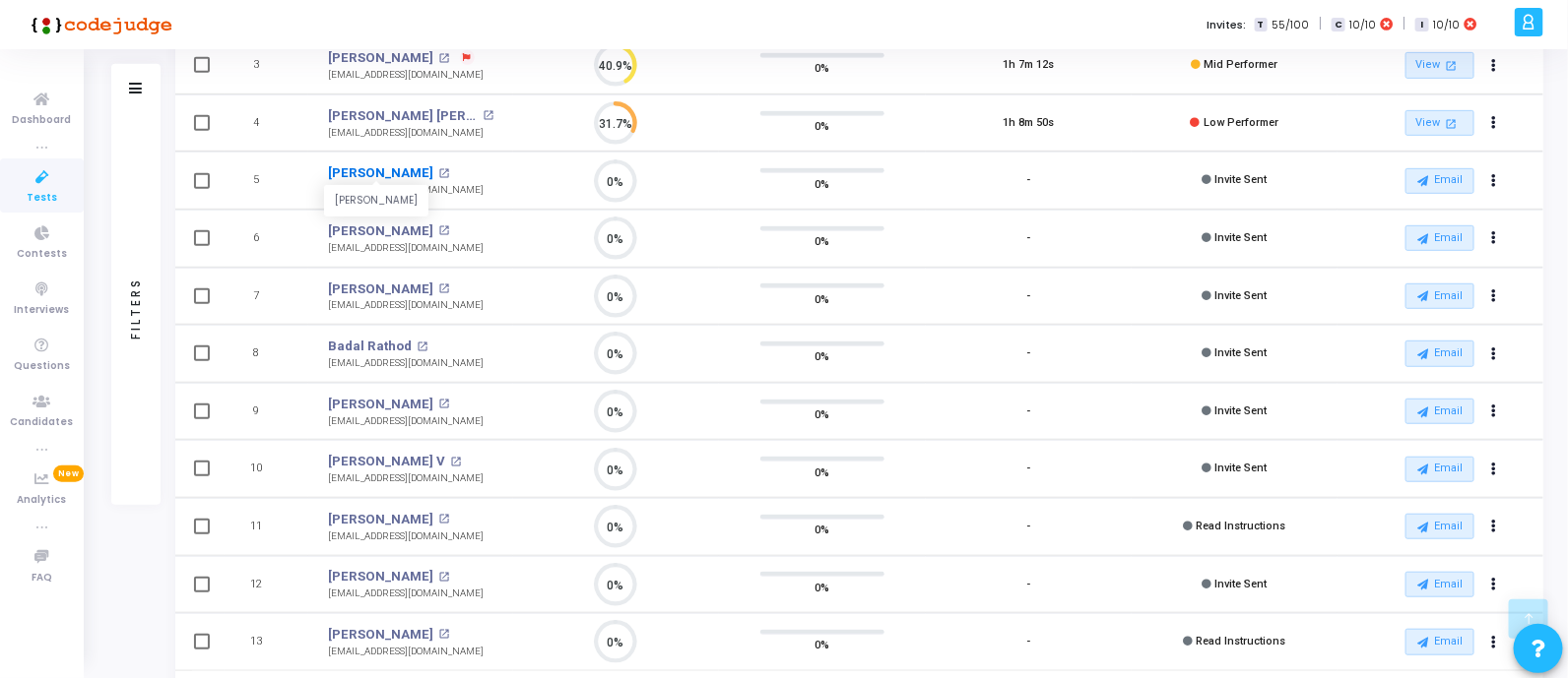
drag, startPoint x: 311, startPoint y: 168, endPoint x: 393, endPoint y: 168, distance: 82.0
click at [393, 168] on td "[PERSON_NAME] [PERSON_NAME] open_in_new [EMAIL_ADDRESS][DOMAIN_NAME]" at bounding box center [410, 181] width 205 height 58
drag, startPoint x: 316, startPoint y: 226, endPoint x: 428, endPoint y: 234, distance: 112.3
click at [428, 234] on td "[PERSON_NAME] [PERSON_NAME] open_in_new [EMAIL_ADDRESS][DOMAIN_NAME]" at bounding box center [410, 239] width 205 height 58
drag, startPoint x: 318, startPoint y: 281, endPoint x: 392, endPoint y: 283, distance: 74.0
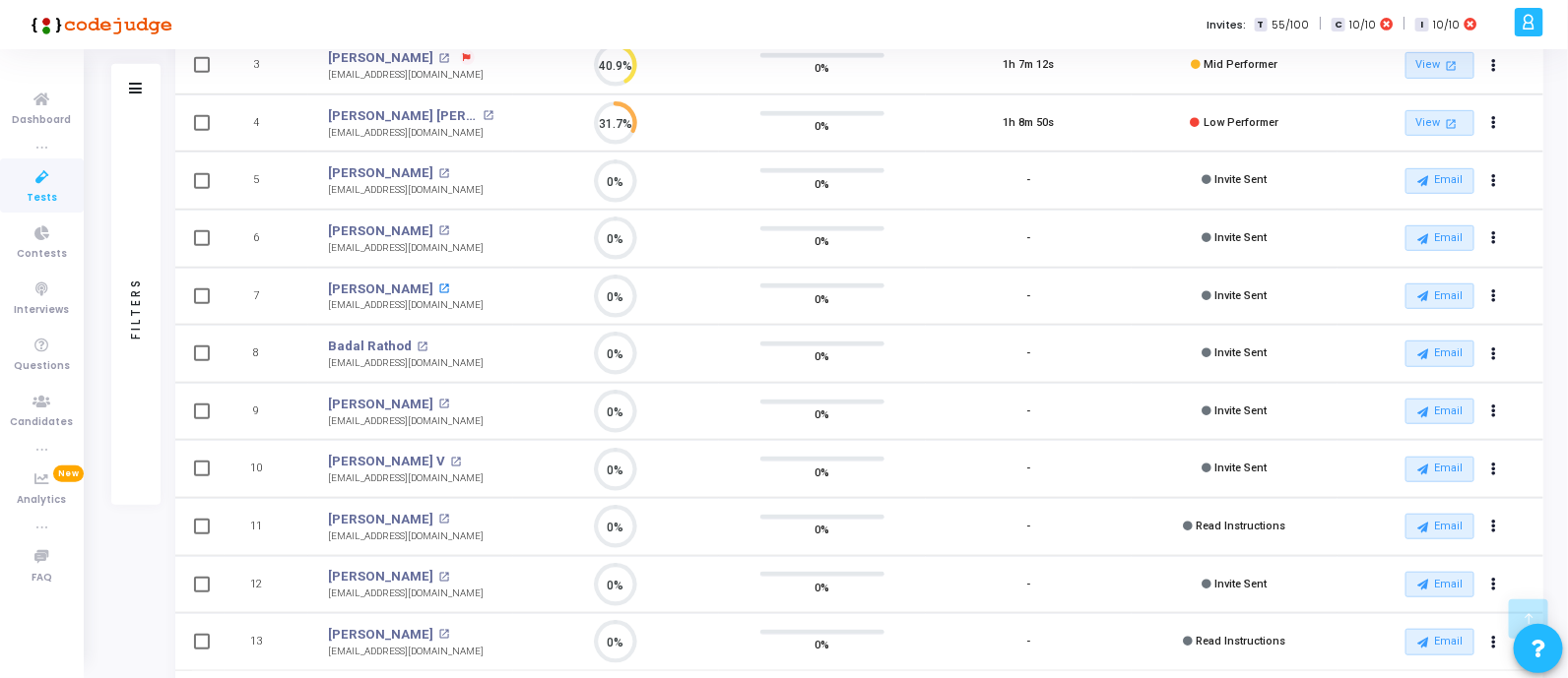
click at [392, 283] on td "[PERSON_NAME] open_in_new [EMAIL_ADDRESS][DOMAIN_NAME]" at bounding box center [410, 297] width 205 height 58
drag, startPoint x: 317, startPoint y: 339, endPoint x: 412, endPoint y: 339, distance: 95.0
click at [412, 339] on td "Badal Rathod open_in_new [EMAIL_ADDRESS][DOMAIN_NAME]" at bounding box center [410, 353] width 205 height 58
drag, startPoint x: 316, startPoint y: 405, endPoint x: 404, endPoint y: 403, distance: 88.0
click at [404, 403] on td "[PERSON_NAME] Nuka [PERSON_NAME] Nuka open_in_new [EMAIL_ADDRESS][DOMAIN_NAME]" at bounding box center [410, 412] width 205 height 58
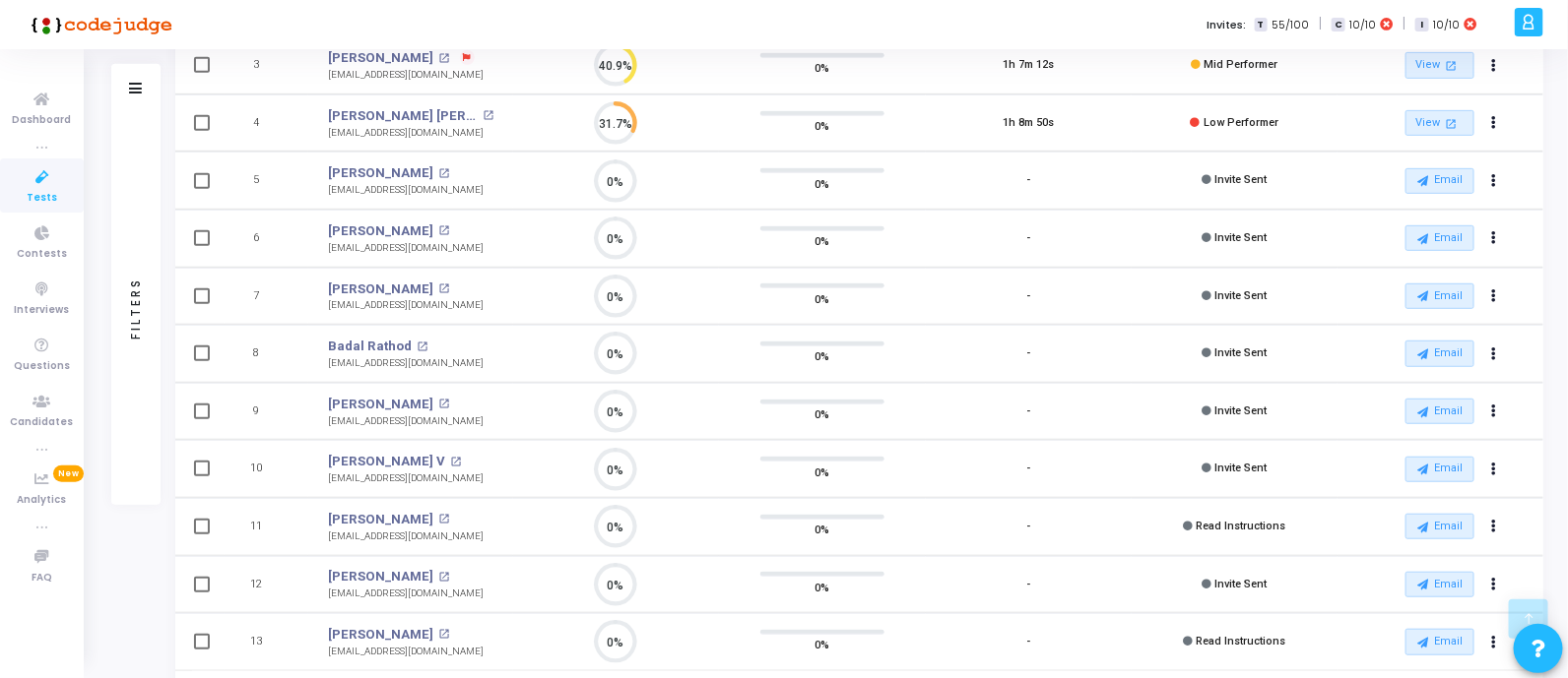
drag, startPoint x: 322, startPoint y: 450, endPoint x: 408, endPoint y: 455, distance: 86.1
click at [410, 455] on td "[PERSON_NAME] V Sai [PERSON_NAME] V open_in_new [EMAIL_ADDRESS][DOMAIN_NAME]" at bounding box center [410, 469] width 205 height 58
drag, startPoint x: 319, startPoint y: 514, endPoint x: 414, endPoint y: 515, distance: 95.0
click at [414, 515] on td "[PERSON_NAME] open_in_new [EMAIL_ADDRESS][DOMAIN_NAME]" at bounding box center [410, 527] width 205 height 58
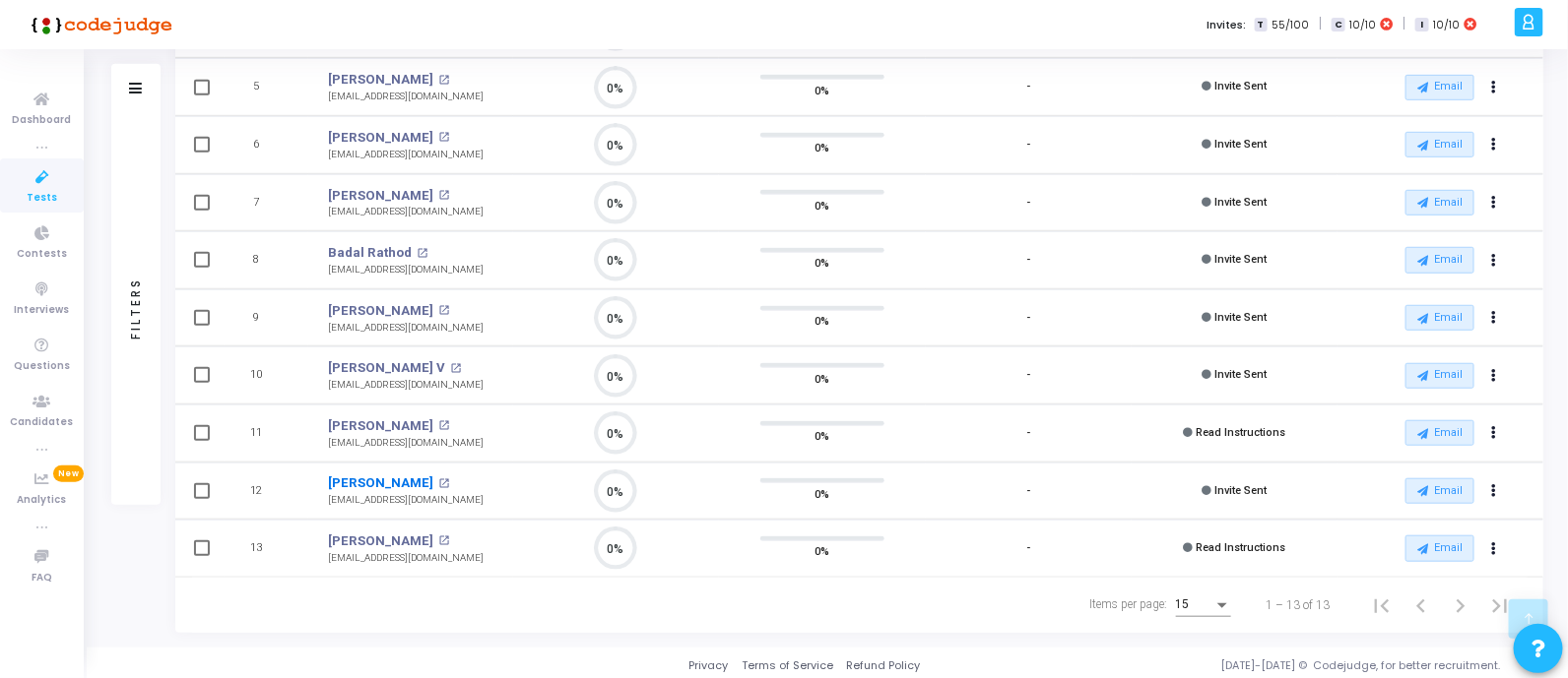
drag, startPoint x: 326, startPoint y: 479, endPoint x: 406, endPoint y: 475, distance: 80.1
click at [412, 478] on td "[PERSON_NAME] open_in_new [EMAIL_ADDRESS][DOMAIN_NAME]" at bounding box center [410, 491] width 205 height 58
drag, startPoint x: 319, startPoint y: 527, endPoint x: 411, endPoint y: 534, distance: 92.3
click at [411, 534] on td "[PERSON_NAME] open_in_new [EMAIL_ADDRESS][DOMAIN_NAME]" at bounding box center [410, 549] width 205 height 58
click at [607, 616] on div "Items per page: 15 1 – 13 of 13" at bounding box center [859, 605] width 1335 height 55
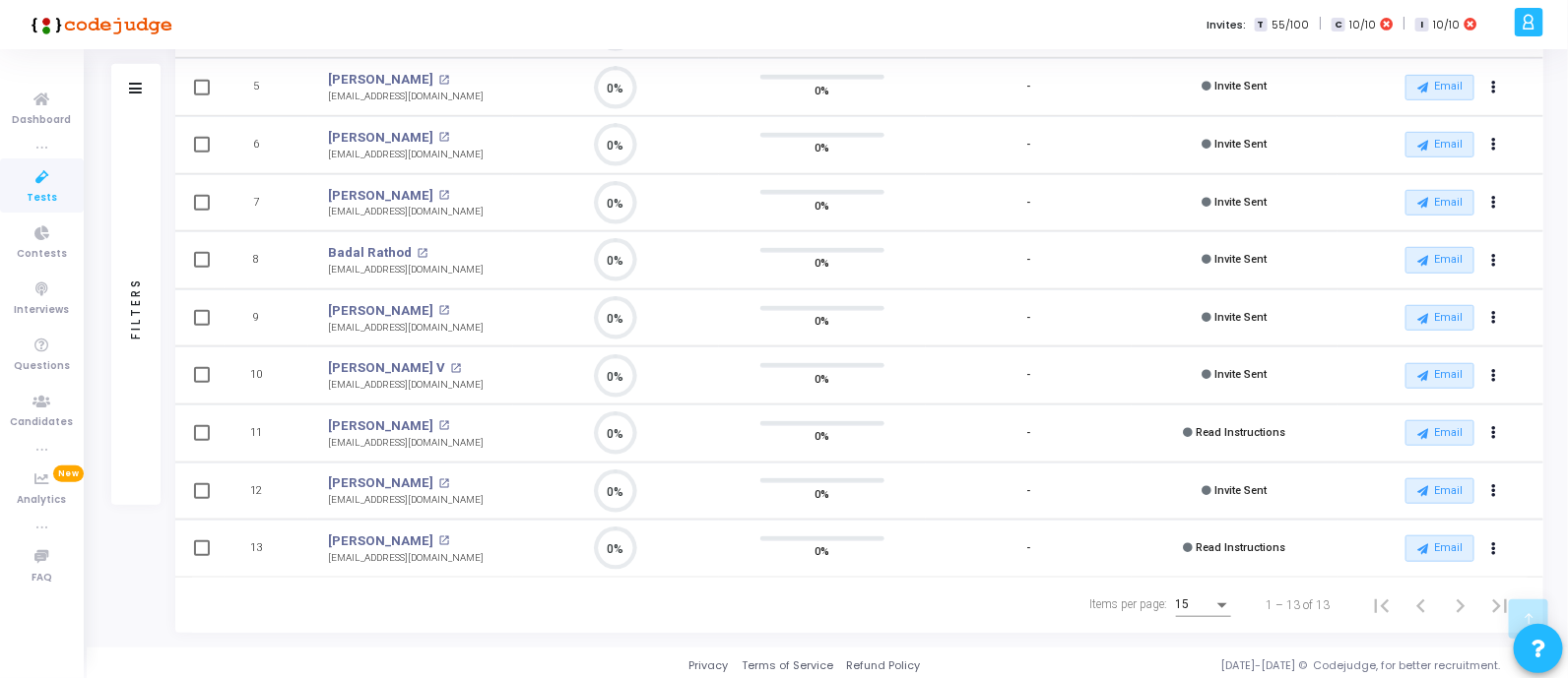
scroll to position [87, 0]
